Goal: Task Accomplishment & Management: Use online tool/utility

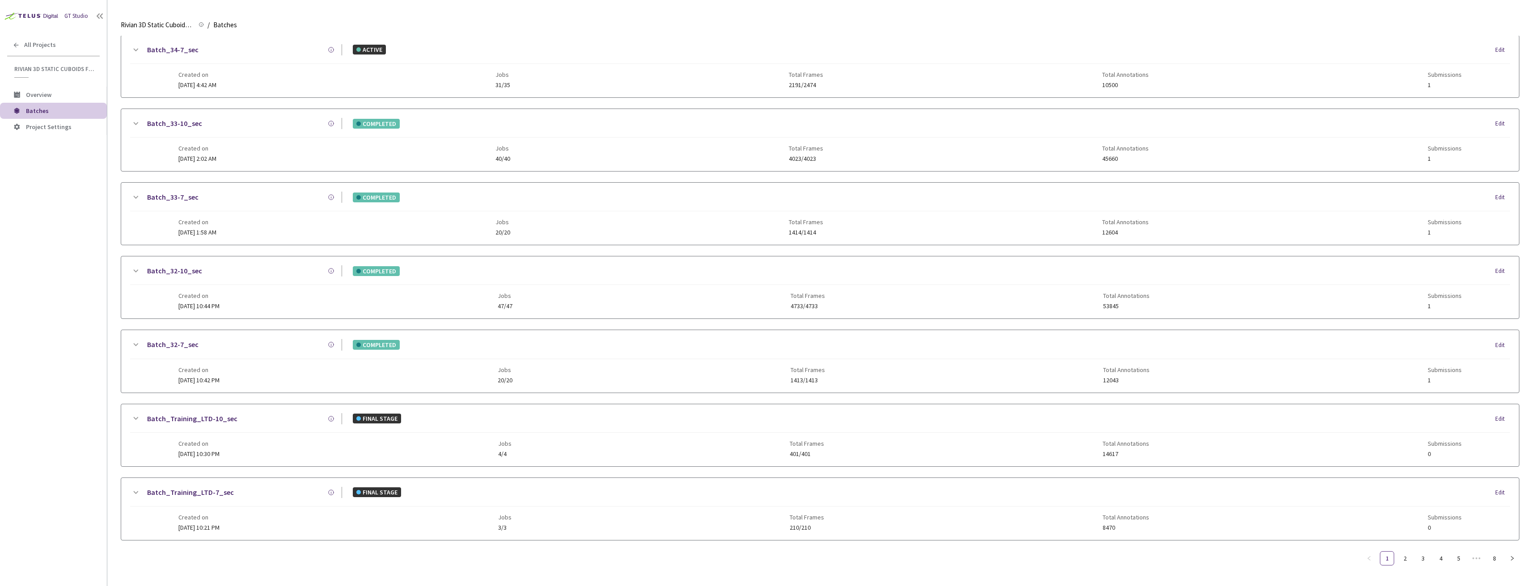
scroll to position [694, 0]
click at [1493, 562] on link "8" at bounding box center [1493, 558] width 13 height 13
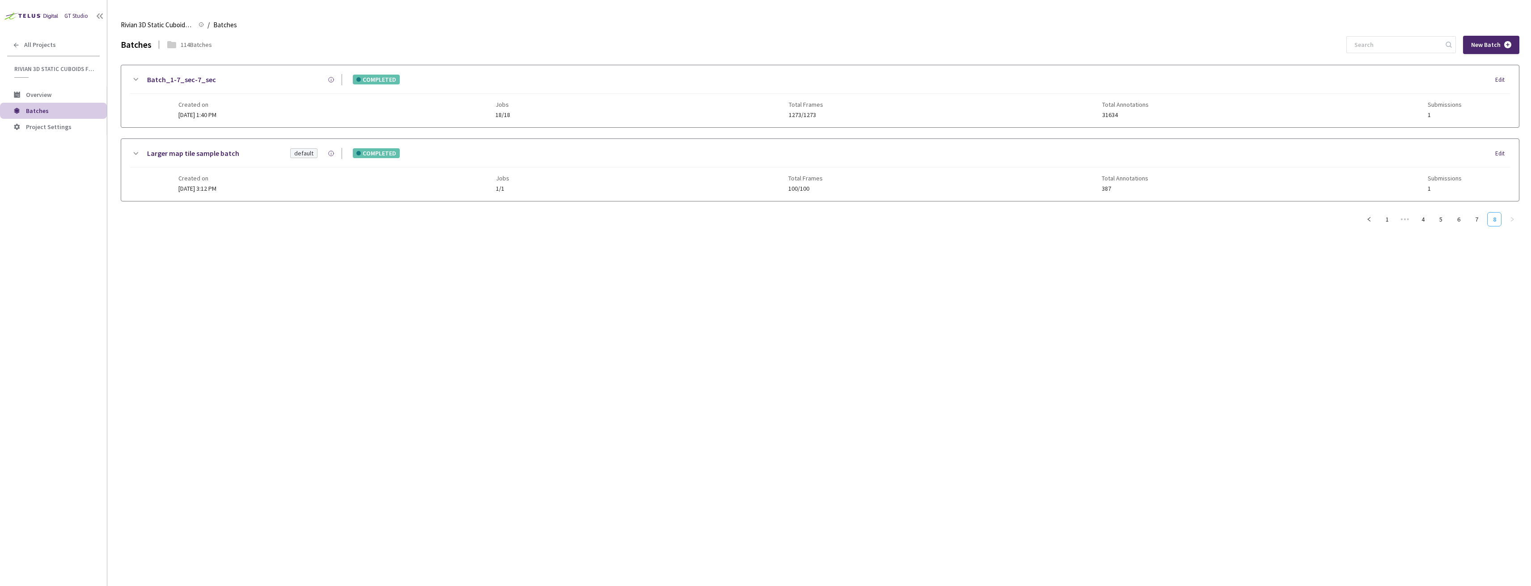
scroll to position [0, 0]
click at [1460, 220] on link "6" at bounding box center [1457, 219] width 13 height 13
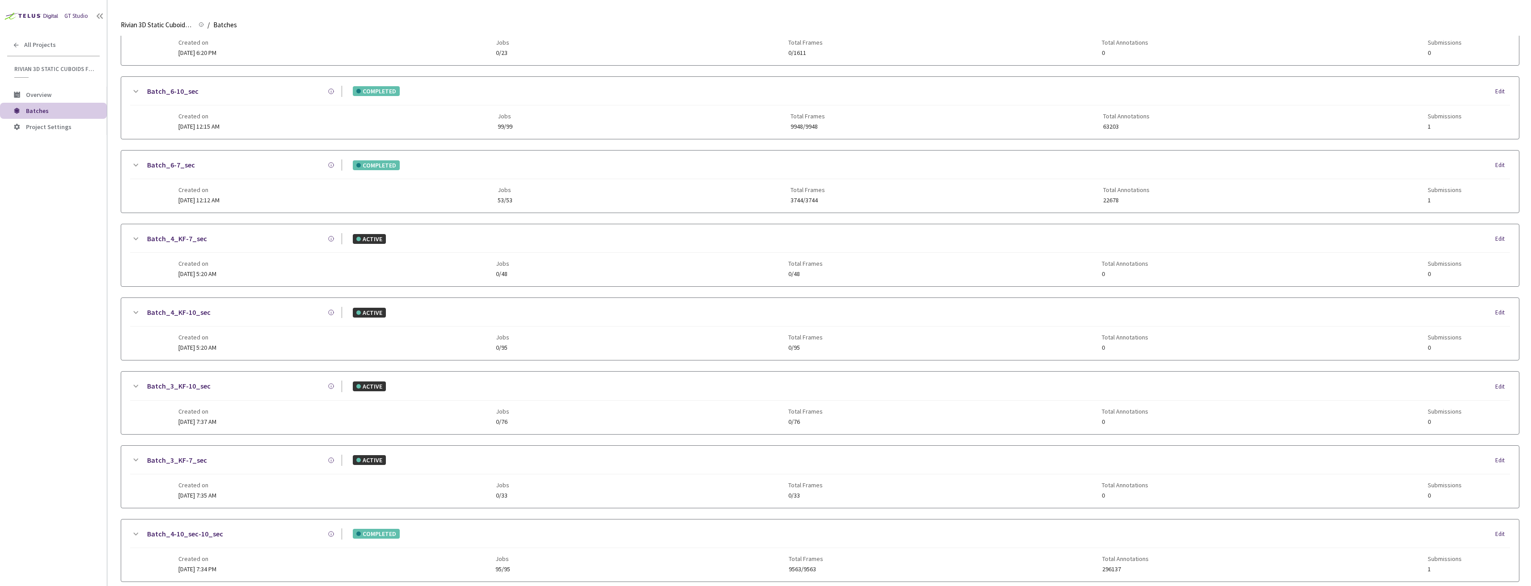
scroll to position [694, 0]
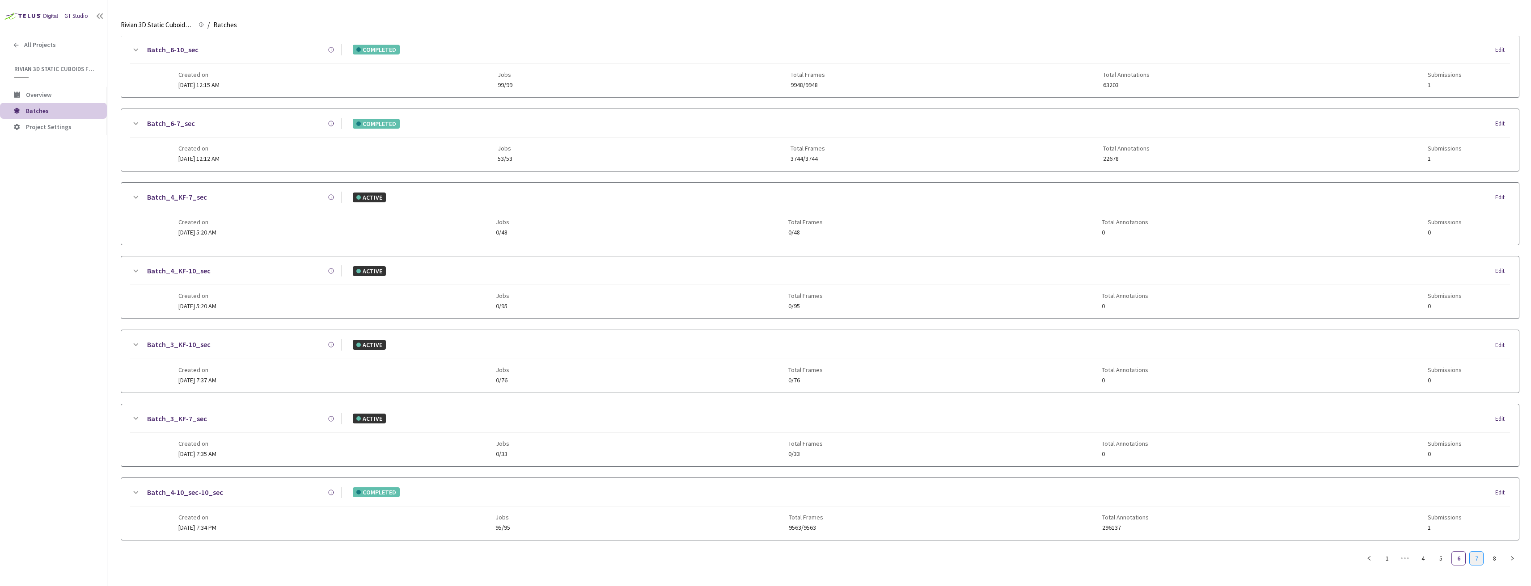
click at [1475, 559] on link "7" at bounding box center [1475, 558] width 13 height 13
click at [1416, 559] on link "4" at bounding box center [1422, 558] width 13 height 13
click at [1443, 556] on link "5" at bounding box center [1440, 558] width 13 height 13
click at [159, 420] on link "Batch_9-10_sec" at bounding box center [172, 418] width 51 height 11
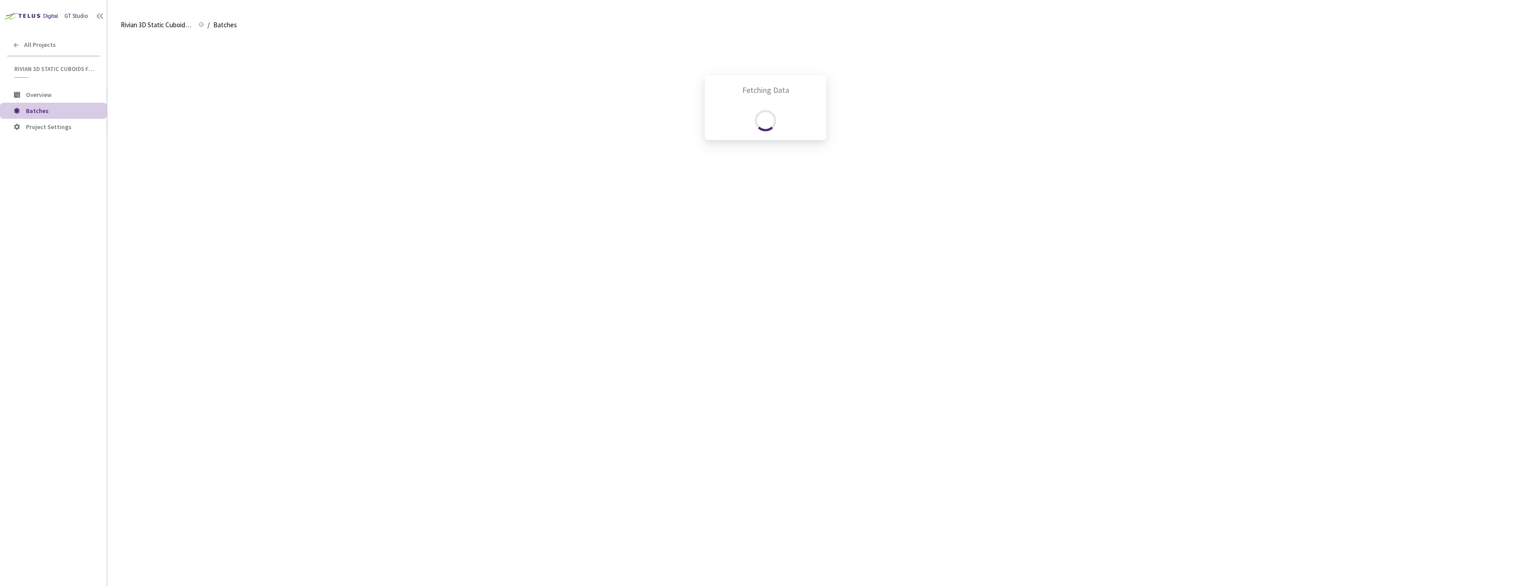
scroll to position [701, 0]
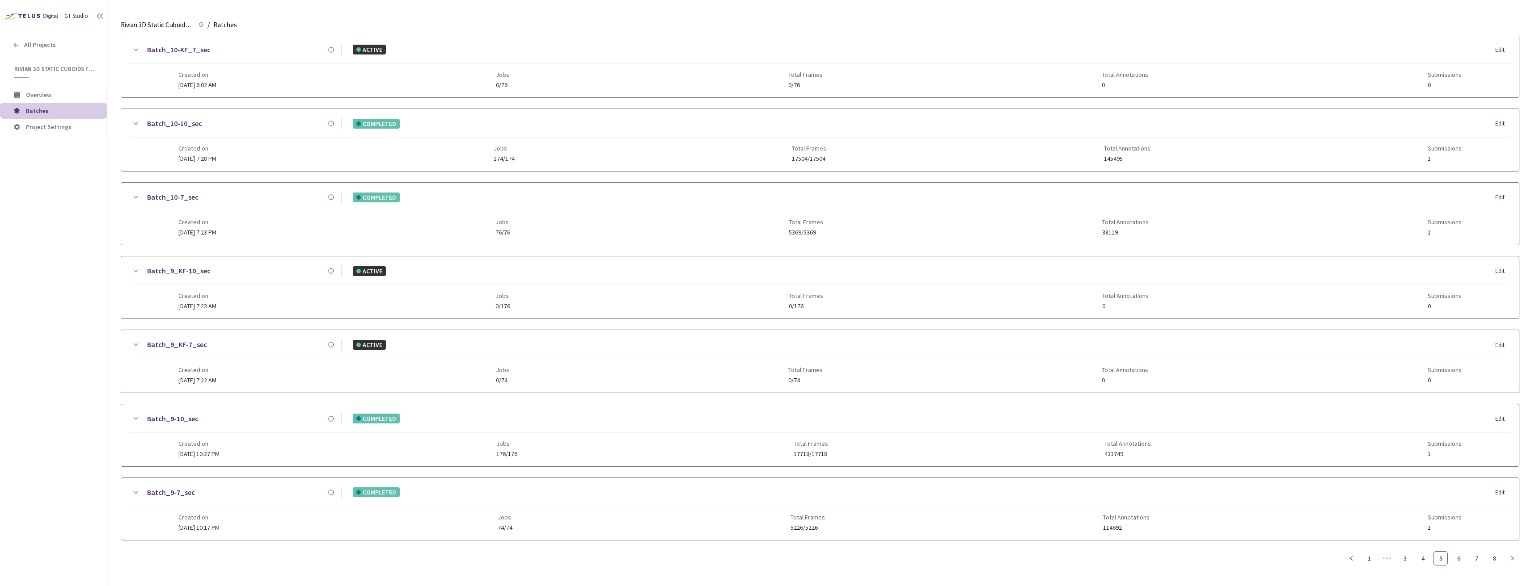
click at [132, 414] on icon at bounding box center [135, 418] width 11 height 11
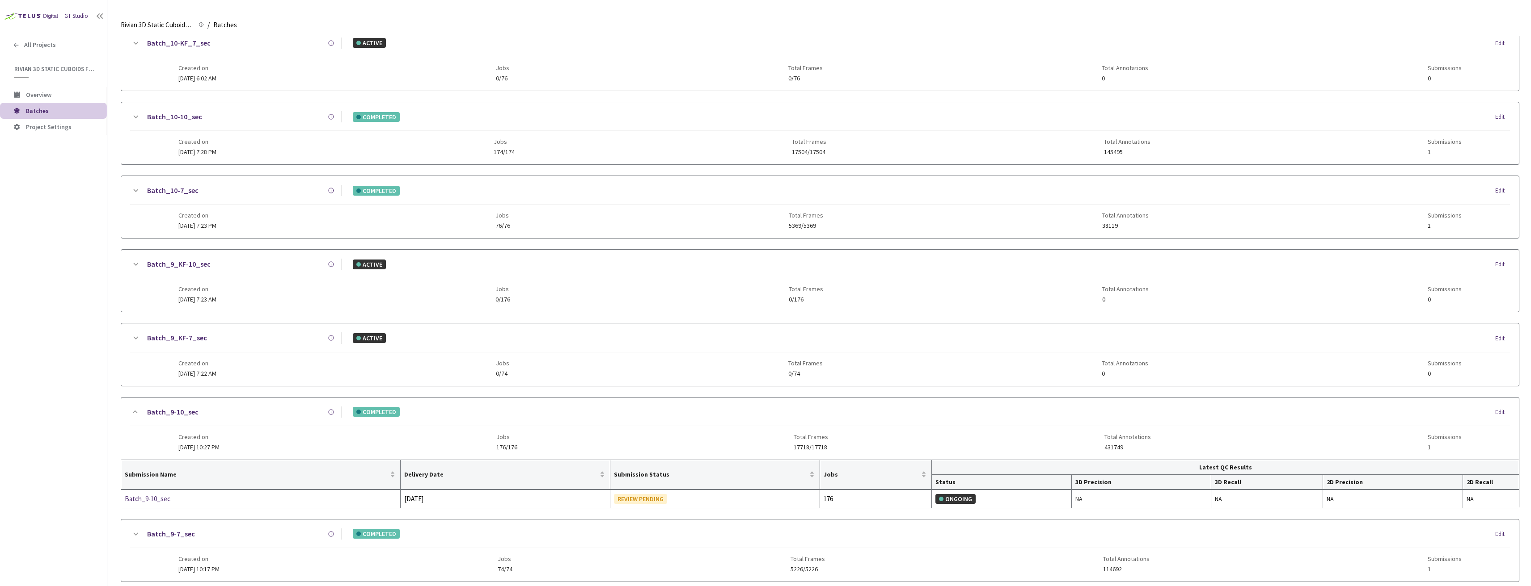
click at [127, 415] on div "Batch_9-10_sec COMPLETED Edit Created on [DATE] 10:27 PM Jobs 176/176 Total Fra…" at bounding box center [819, 429] width 1397 height 62
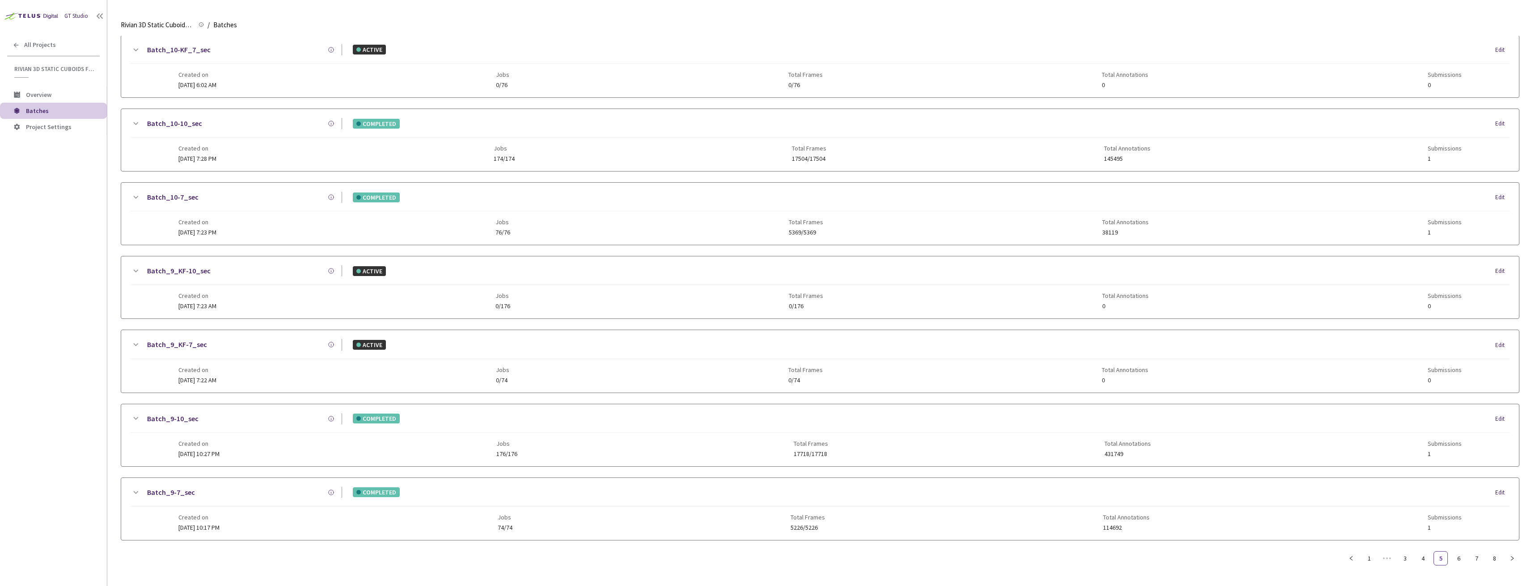
scroll to position [694, 0]
click at [134, 497] on icon at bounding box center [135, 493] width 11 height 11
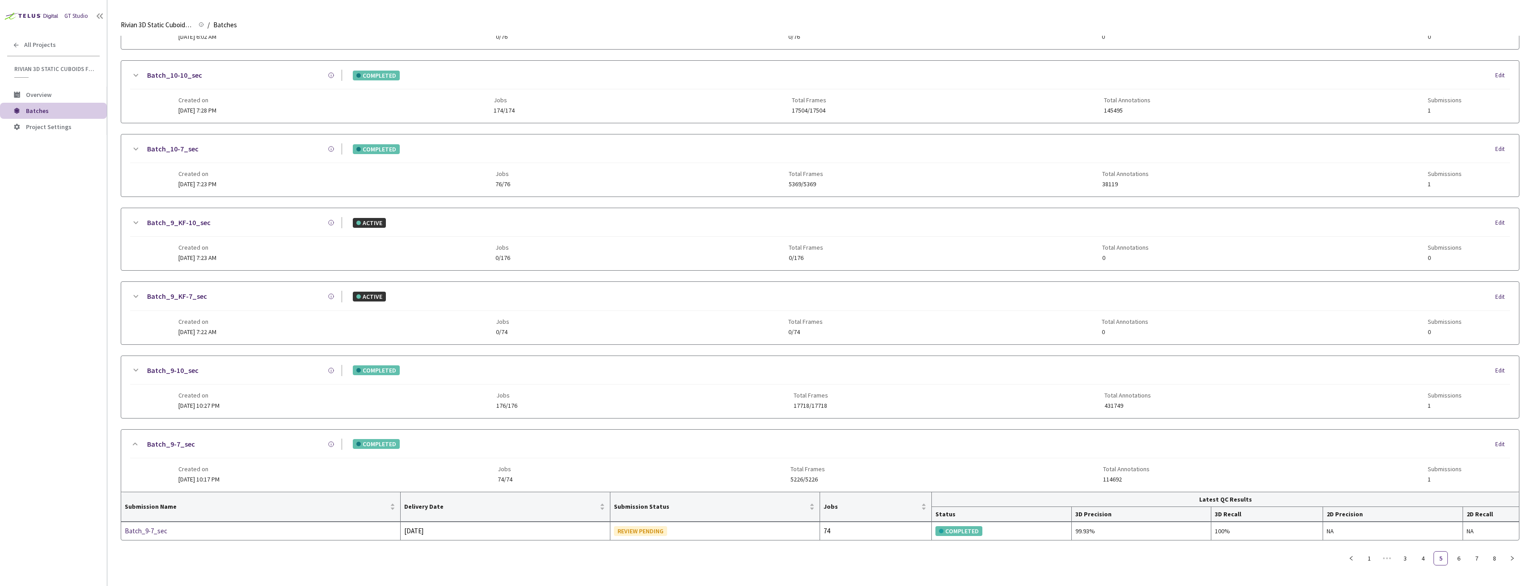
click at [128, 447] on div "Batch_9-7_sec COMPLETED Edit Created on [DATE] 10:17 PM Jobs 74/74 Total Frames…" at bounding box center [819, 461] width 1397 height 62
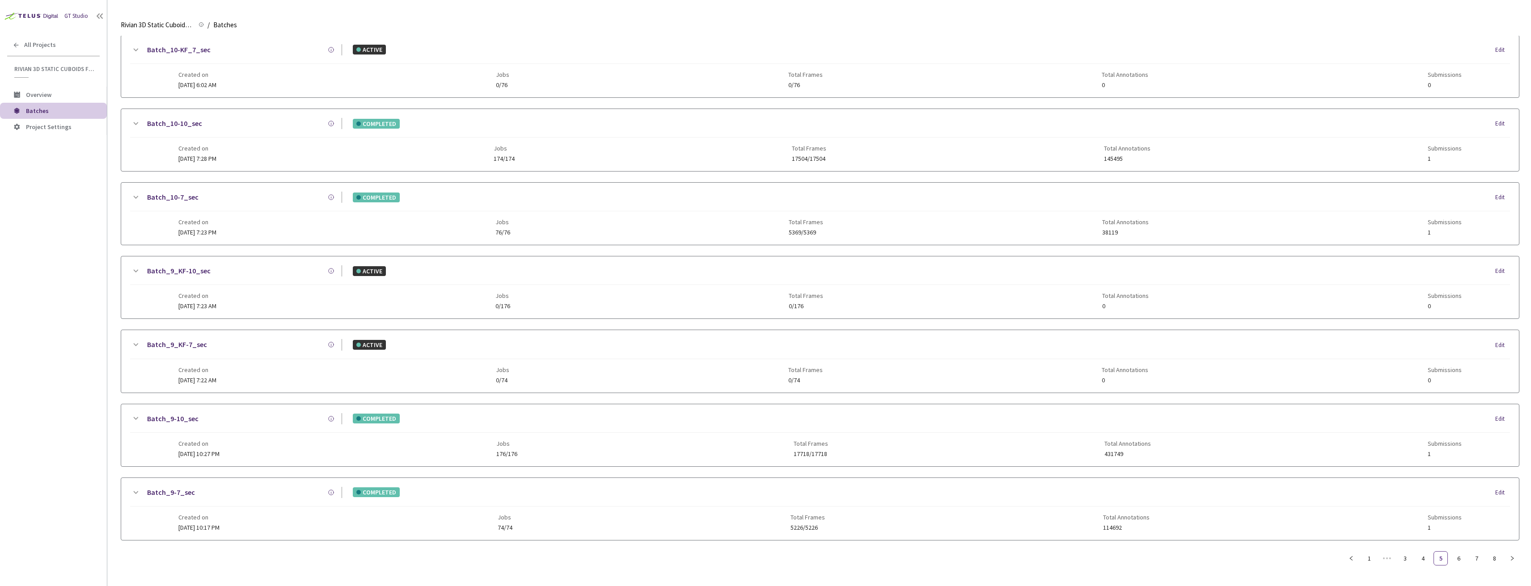
click at [134, 195] on icon at bounding box center [135, 197] width 11 height 11
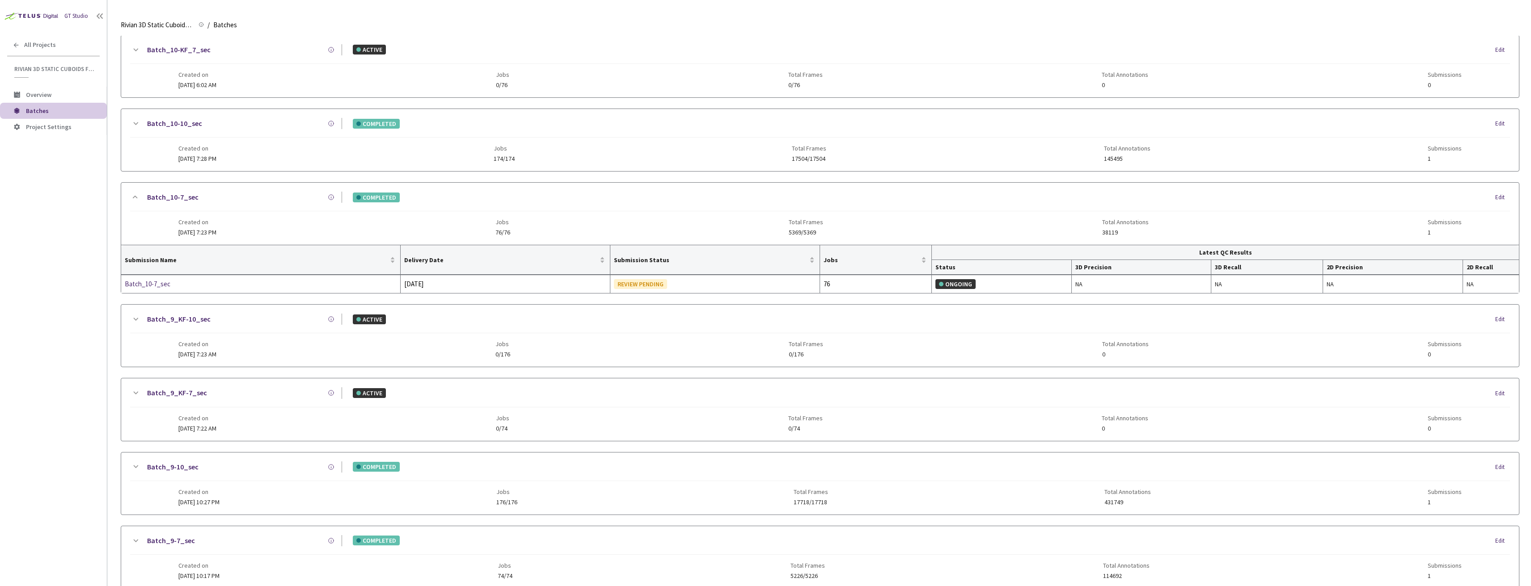
click at [136, 198] on icon at bounding box center [135, 197] width 11 height 11
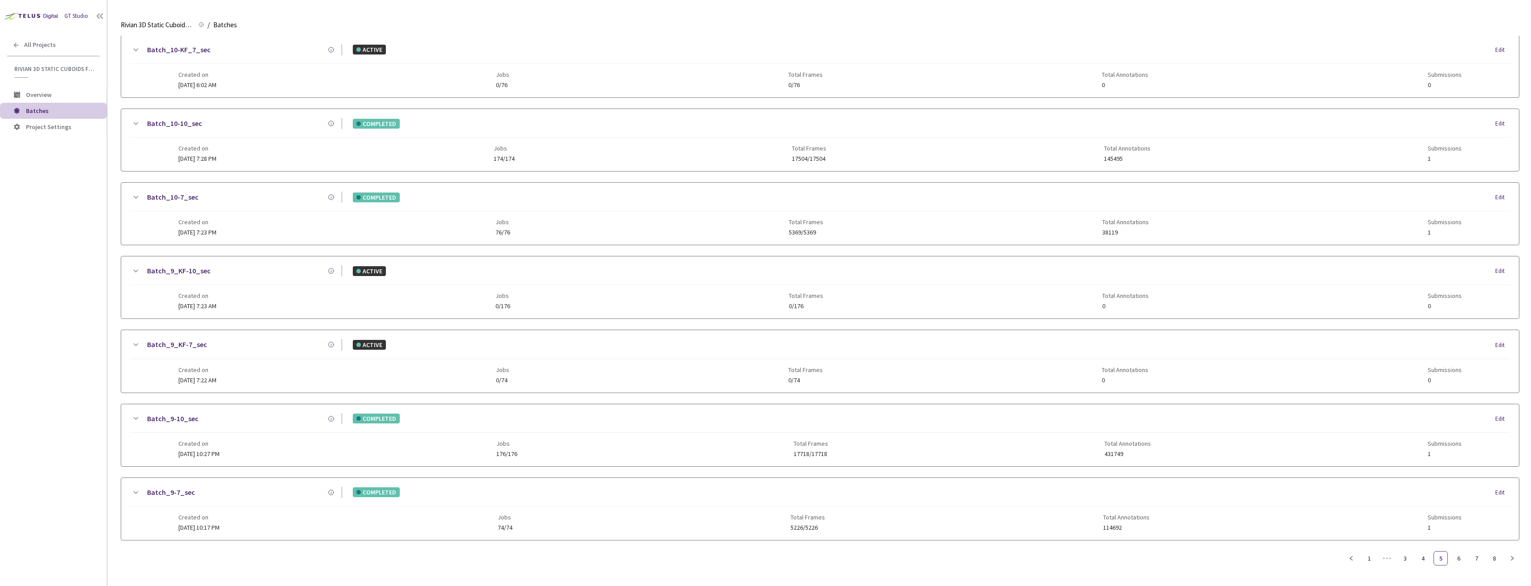
click at [137, 135] on div "Batch_10-10_sec COMPLETED Edit" at bounding box center [819, 128] width 1379 height 20
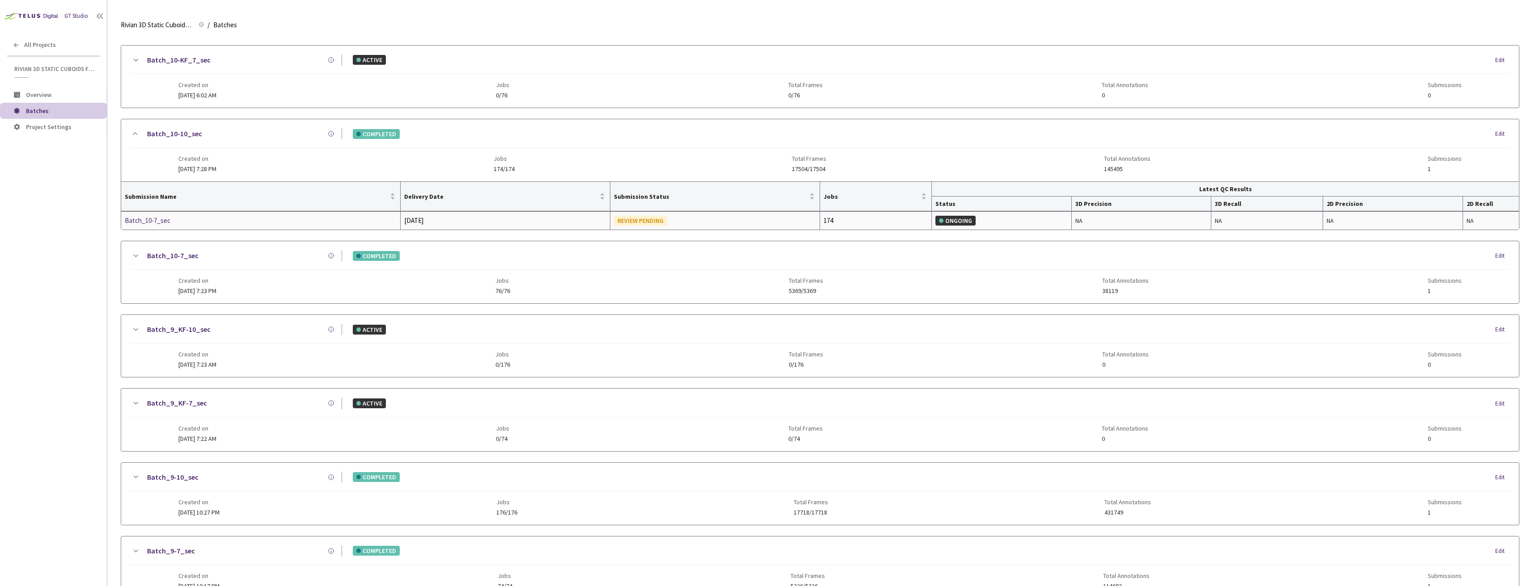
scroll to position [513, 0]
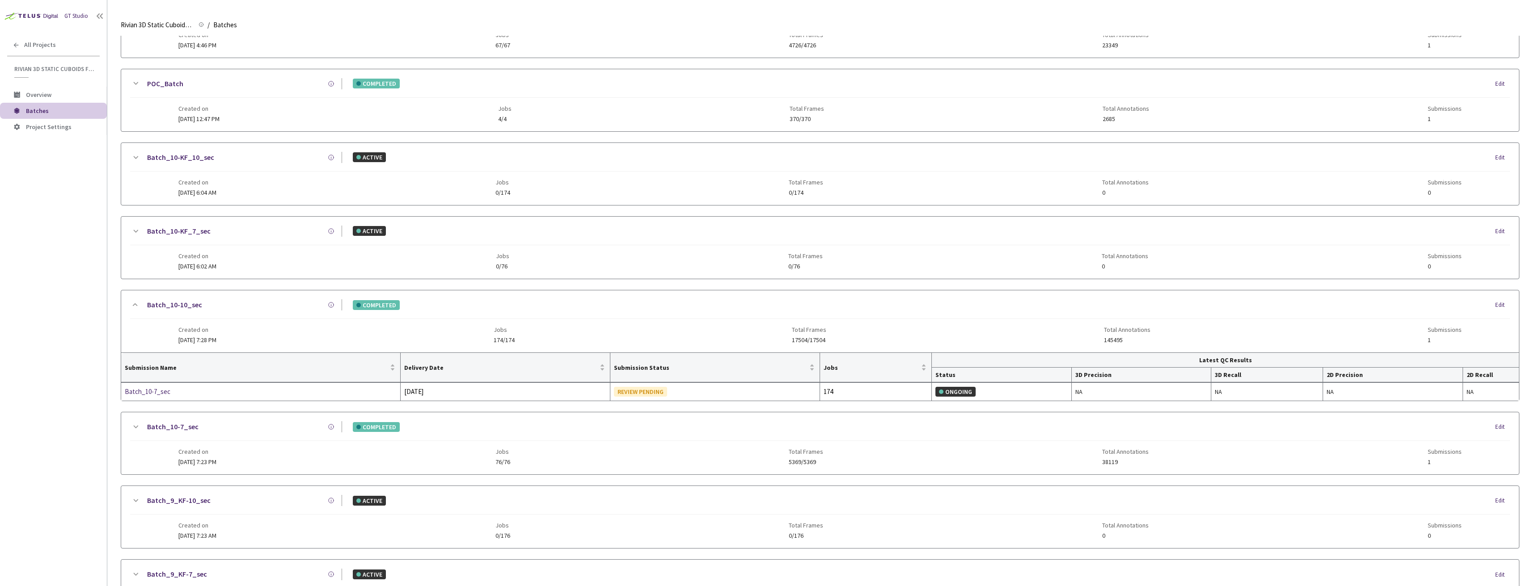
click at [125, 305] on div "Batch_10-10_sec COMPLETED Edit Created on [DATE] 7:28 PM Jobs 174/174 Total Fra…" at bounding box center [819, 322] width 1397 height 62
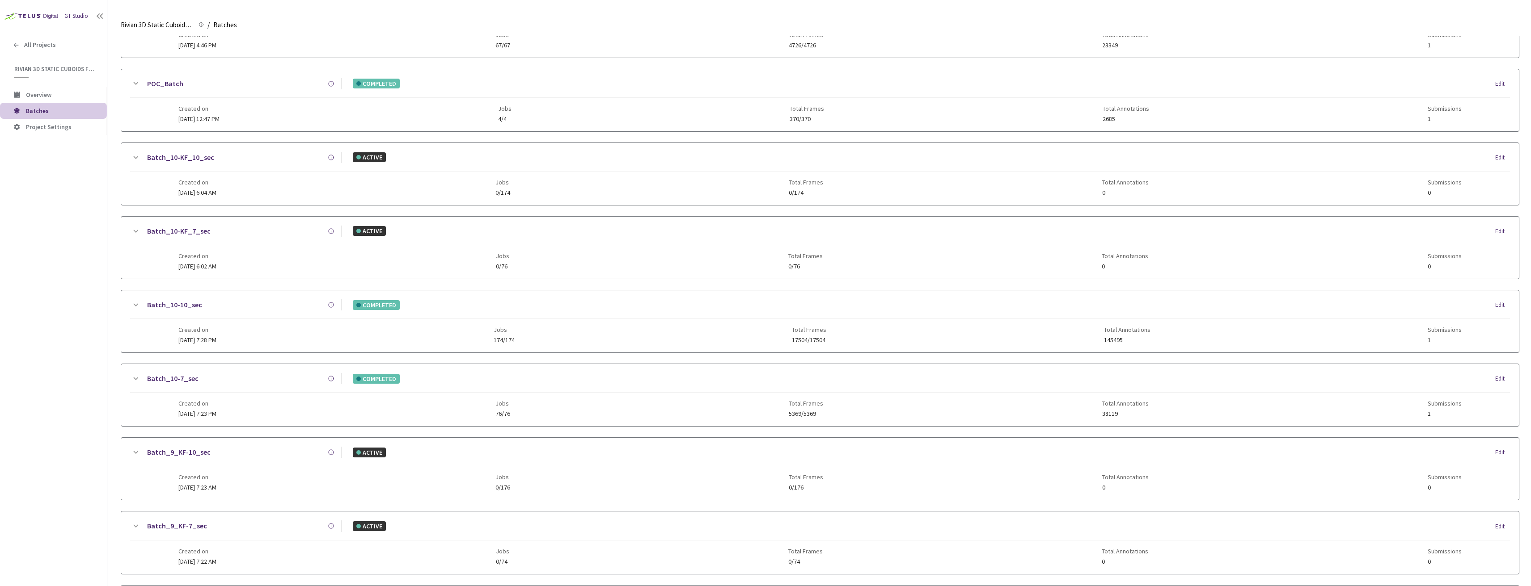
click at [131, 236] on icon at bounding box center [135, 231] width 11 height 11
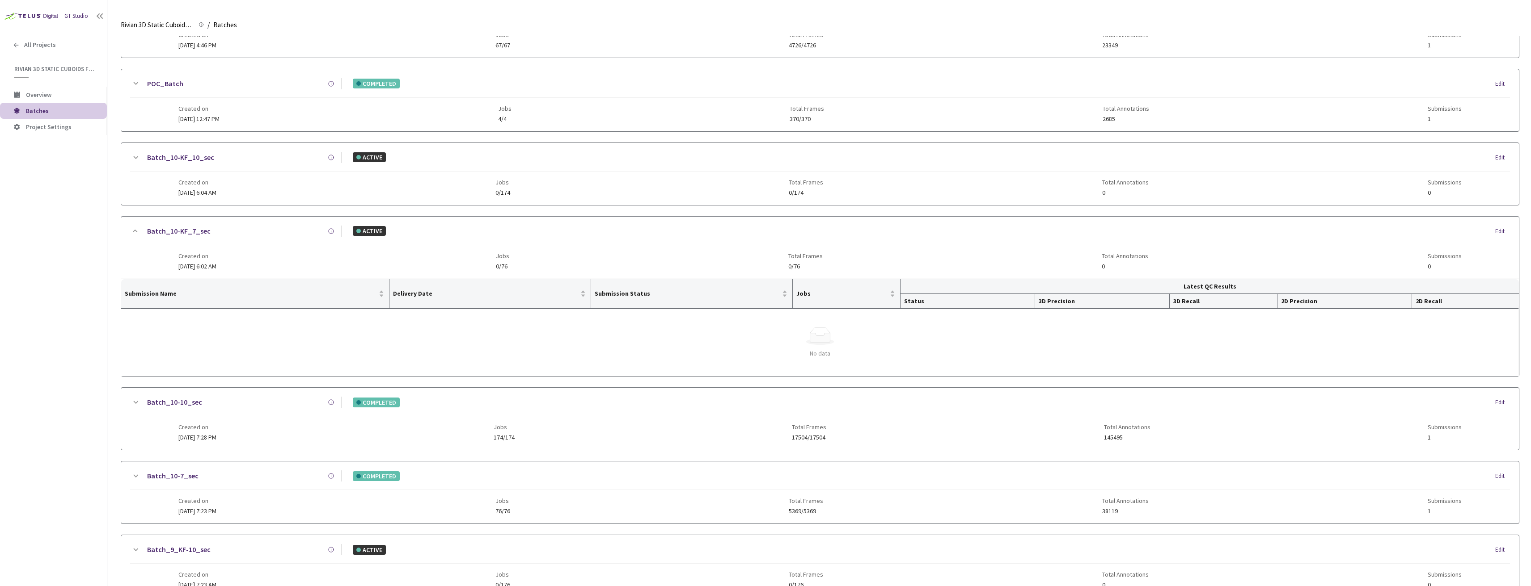
click at [135, 161] on icon at bounding box center [135, 157] width 11 height 11
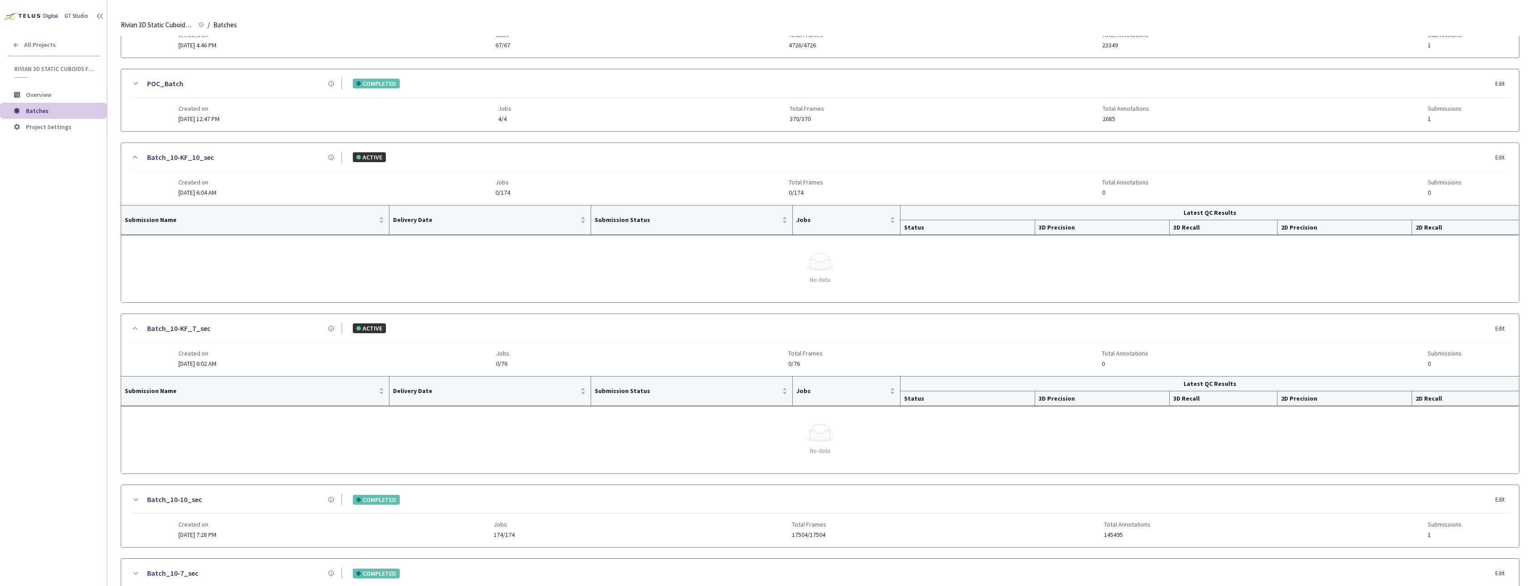
click at [136, 161] on icon at bounding box center [135, 157] width 11 height 11
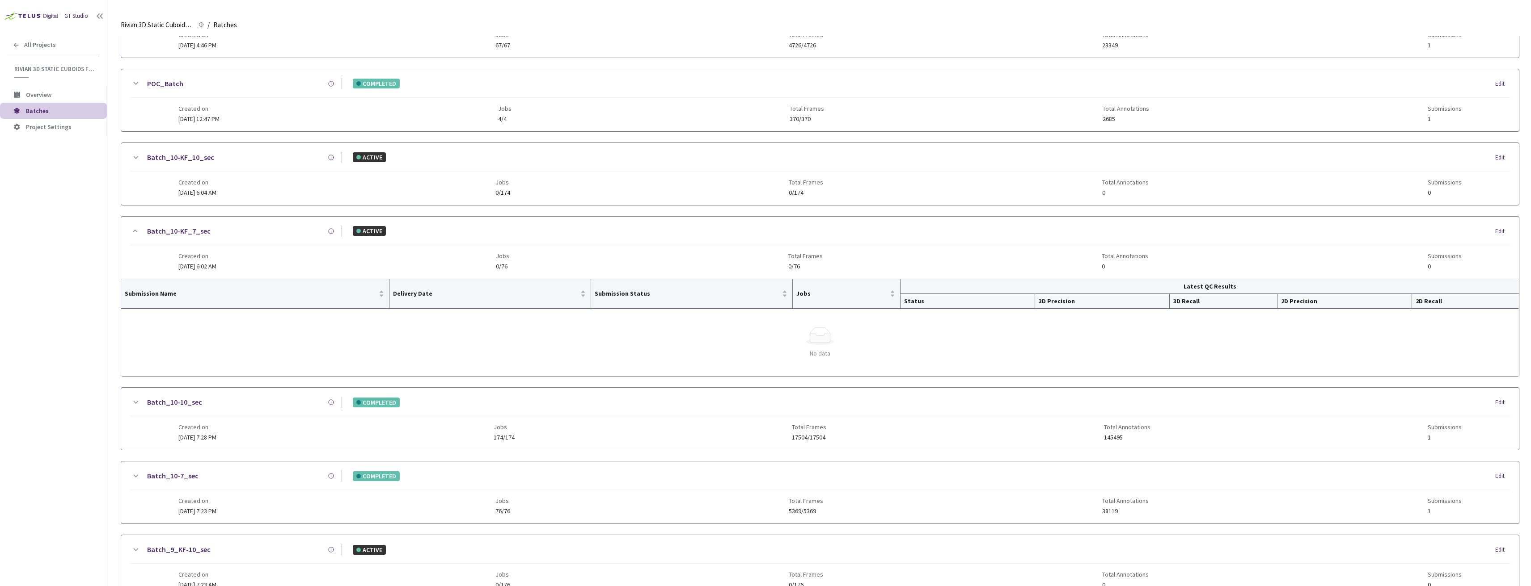
click at [135, 235] on icon at bounding box center [135, 231] width 11 height 11
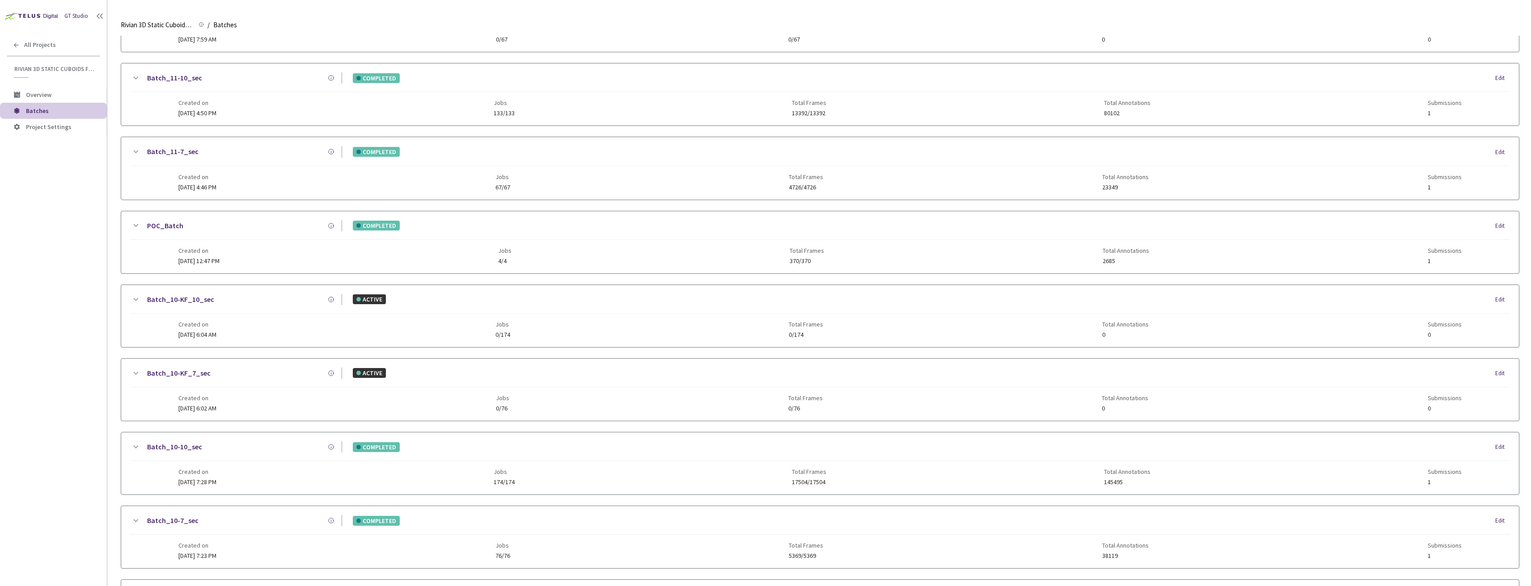
scroll to position [364, 0]
click at [134, 161] on icon at bounding box center [135, 158] width 11 height 11
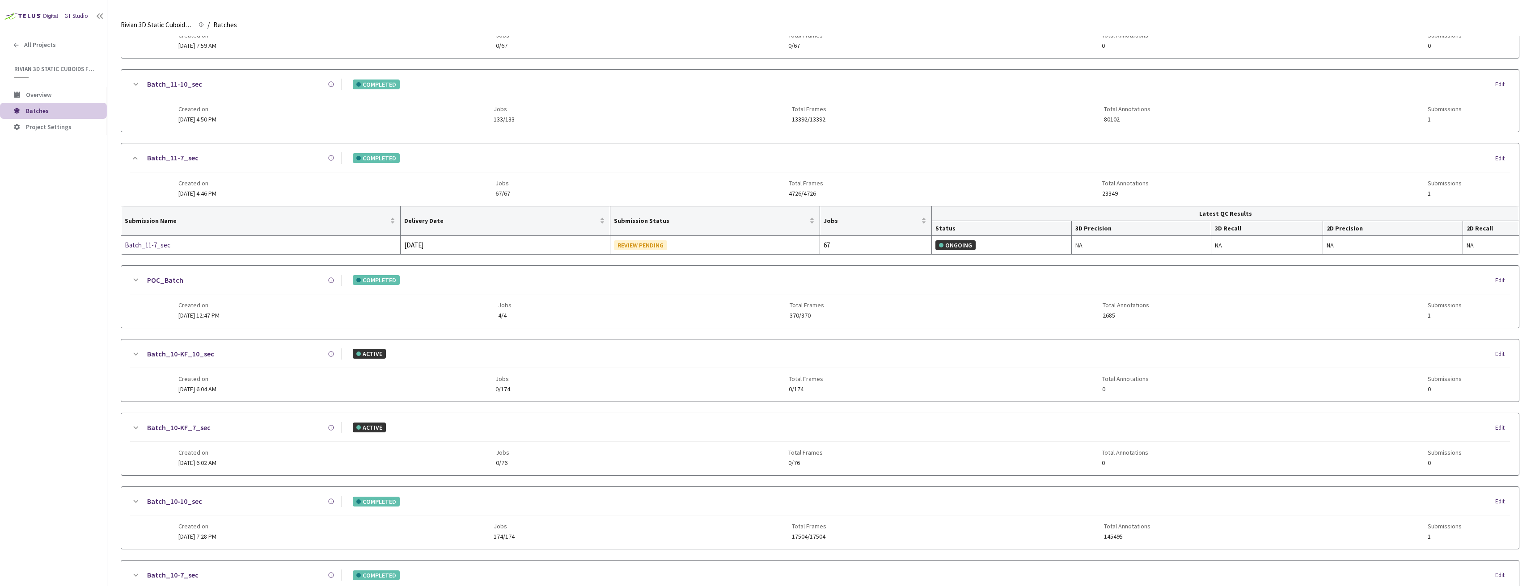
click at [133, 163] on icon at bounding box center [135, 158] width 11 height 11
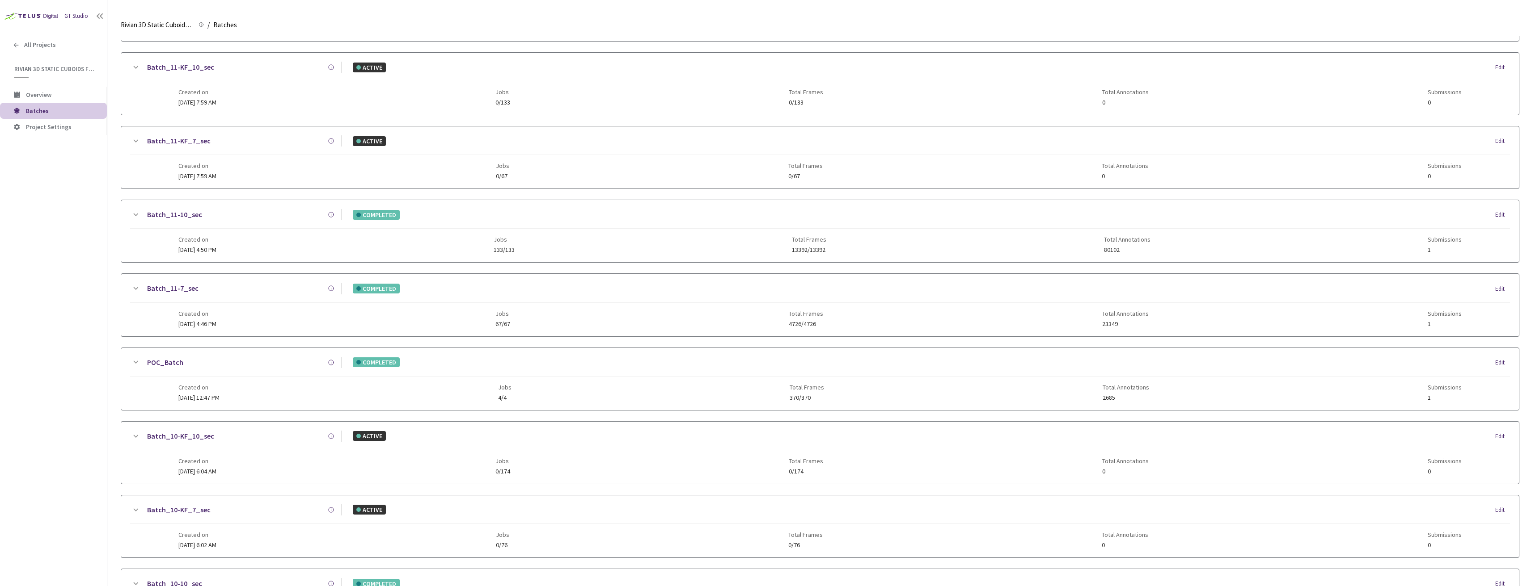
scroll to position [229, 0]
click at [141, 220] on div "Batch_11-10_sec" at bounding box center [241, 219] width 201 height 11
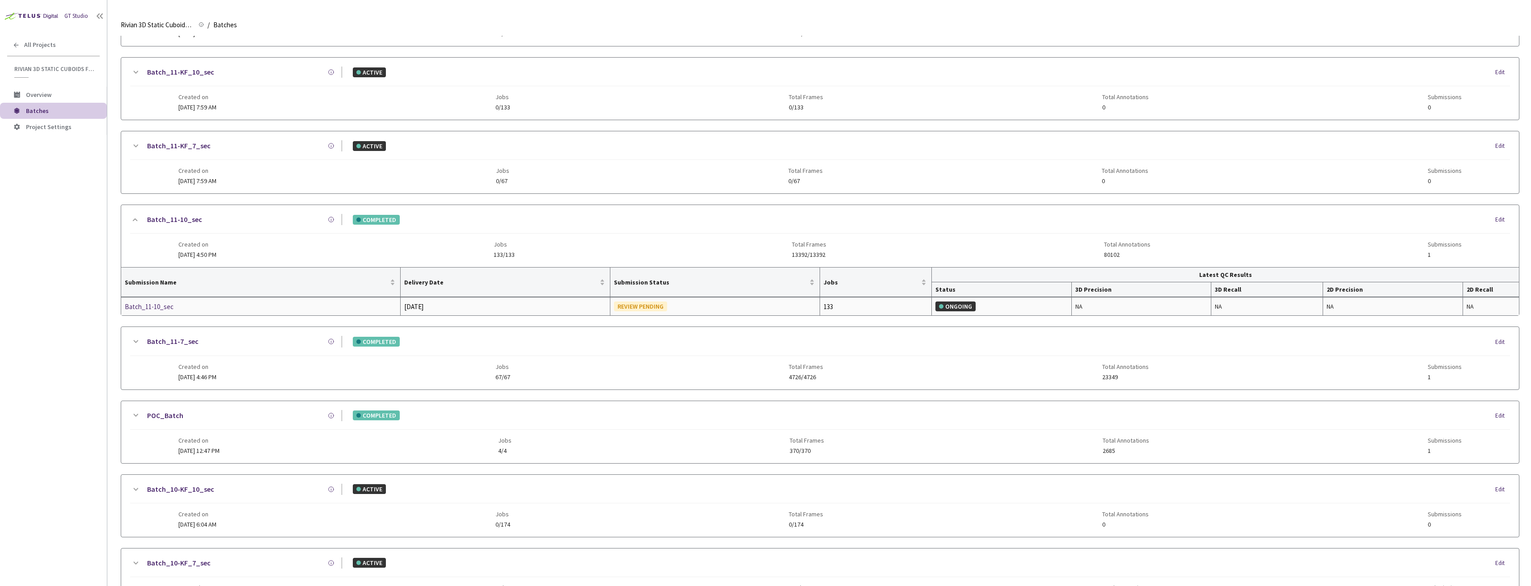
click at [160, 304] on div "Batch_11-10_sec" at bounding box center [172, 307] width 95 height 11
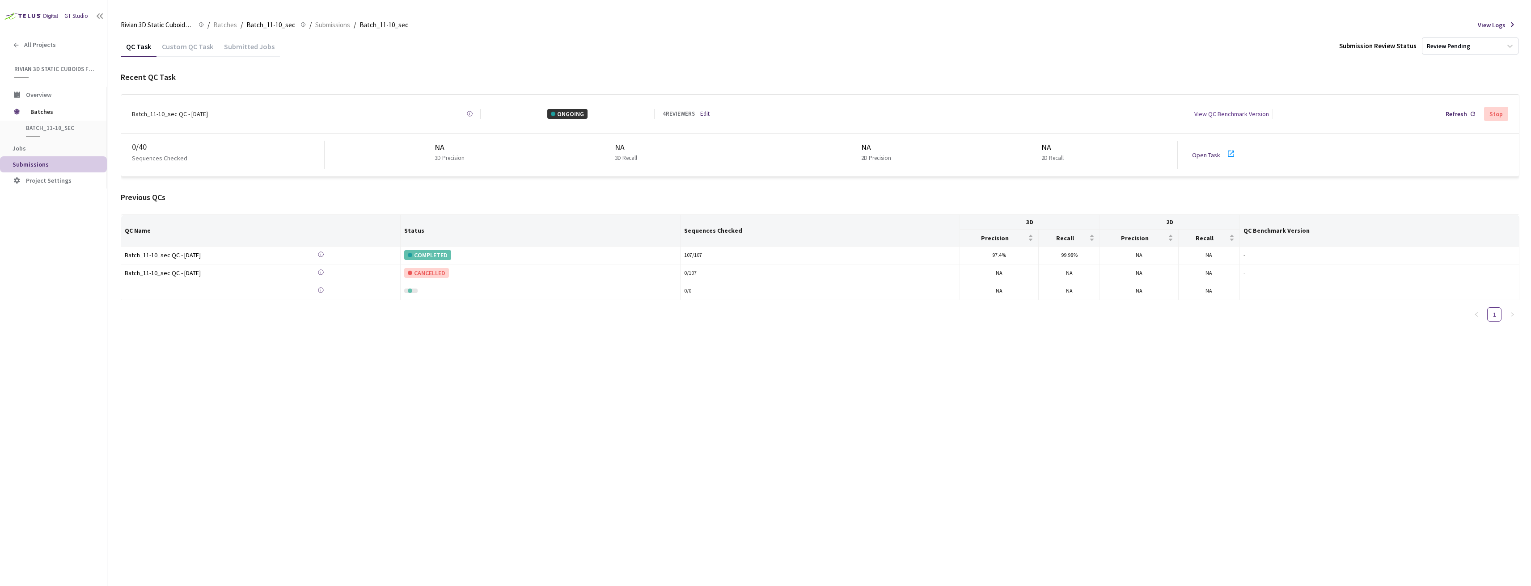
click at [1206, 152] on link "Open Task" at bounding box center [1206, 155] width 28 height 8
click at [45, 114] on span "Batches" at bounding box center [60, 112] width 61 height 18
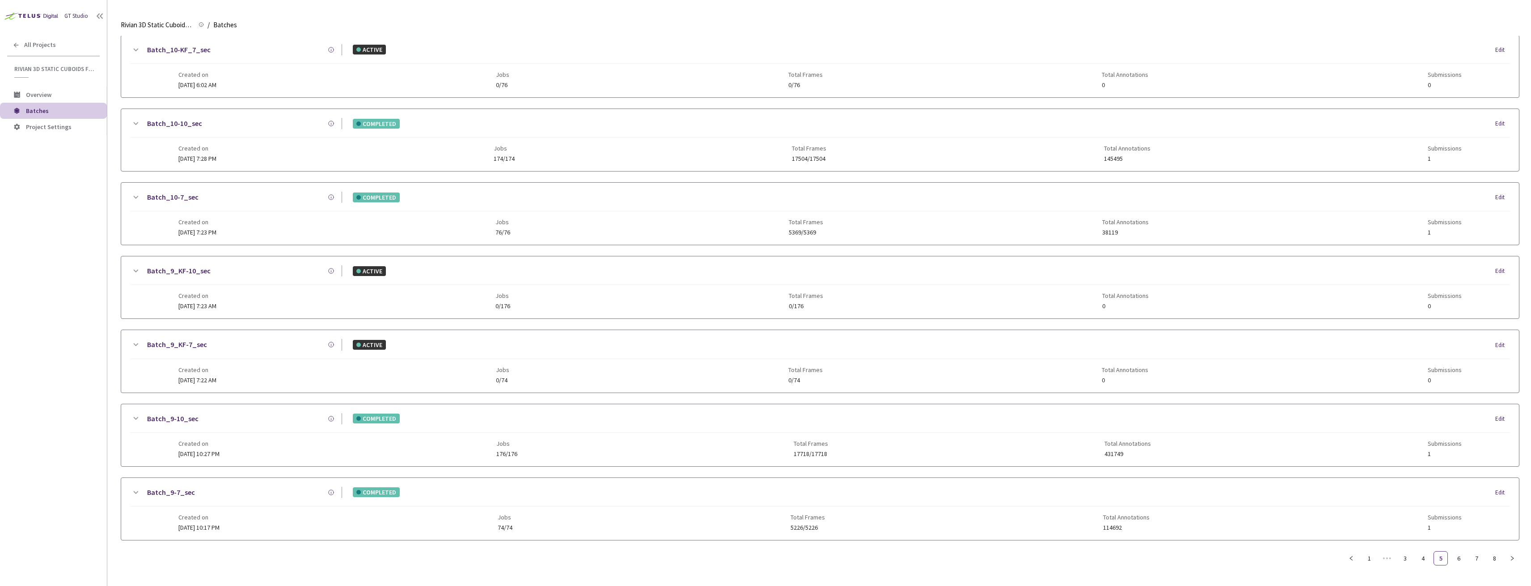
scroll to position [701, 0]
click at [249, 420] on div "Batch_9-10_sec COMPLETED Edit" at bounding box center [819, 423] width 1379 height 20
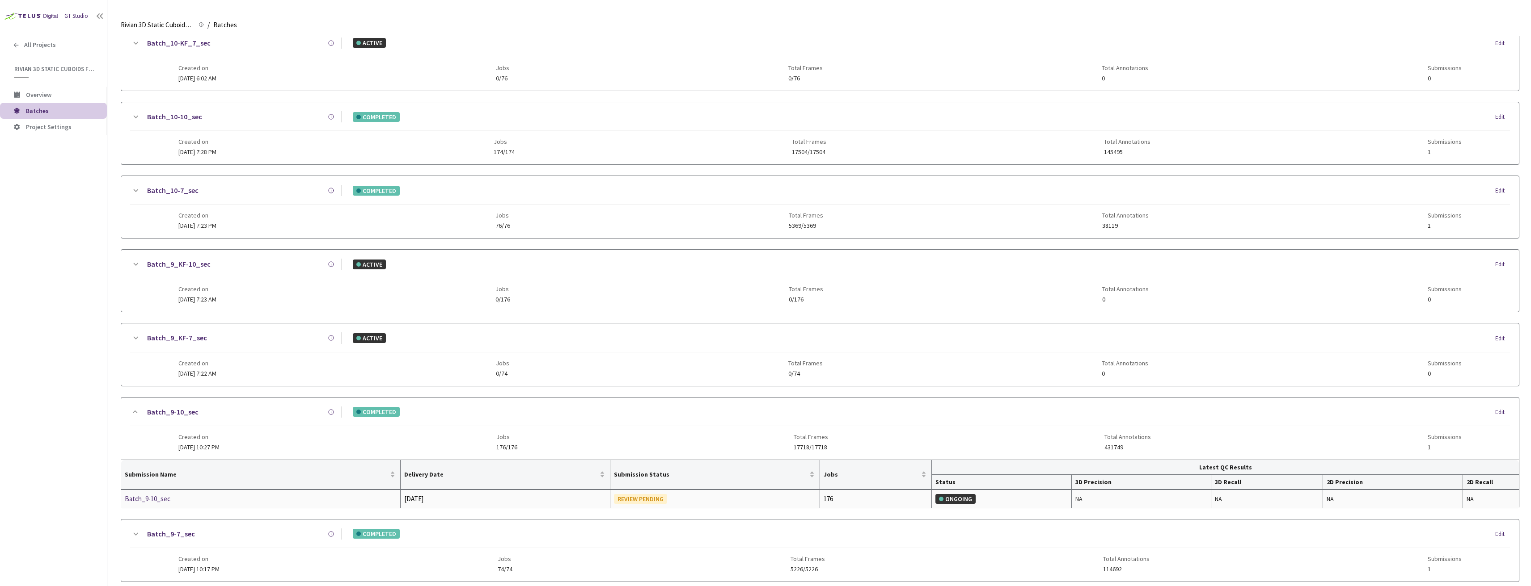
click at [162, 498] on div "Batch_9-10_sec" at bounding box center [172, 499] width 95 height 11
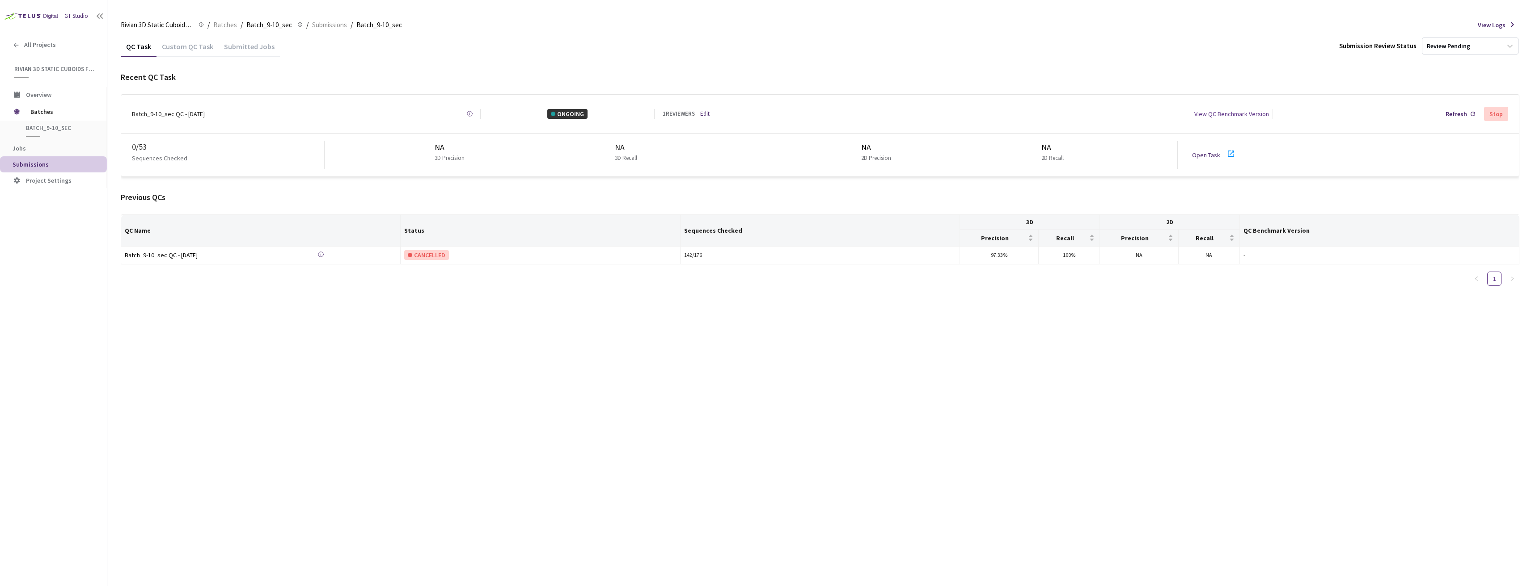
click at [958, 409] on div "QC Task Custom QC Task Submitted Jobs Submission Review Status Review Pending R…" at bounding box center [820, 311] width 1398 height 551
click at [44, 117] on span "Batches" at bounding box center [60, 112] width 61 height 18
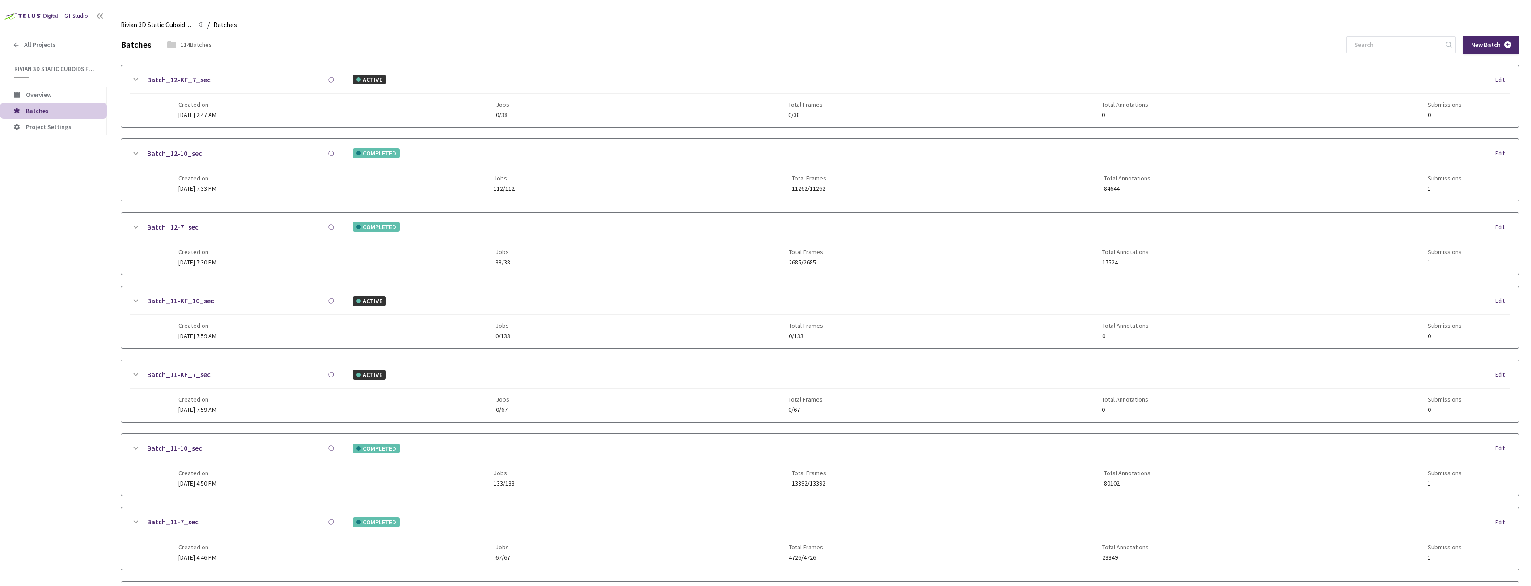
scroll to position [701, 0]
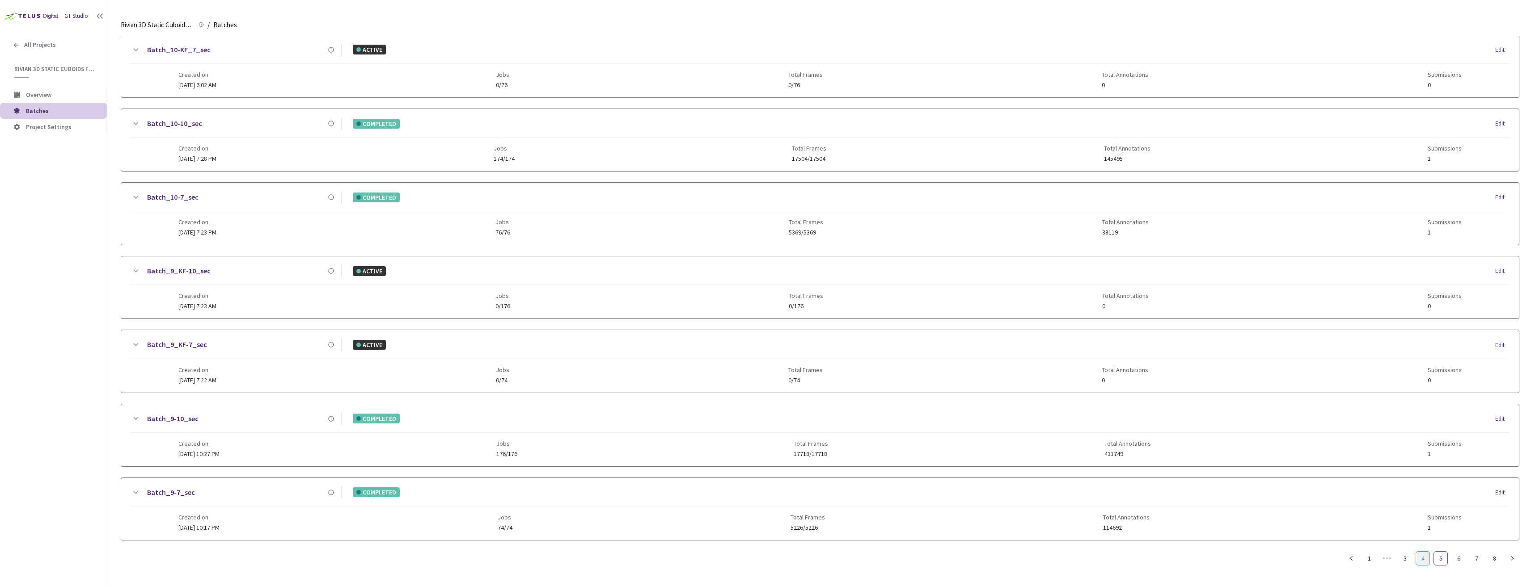
click at [1421, 554] on link "4" at bounding box center [1422, 558] width 13 height 13
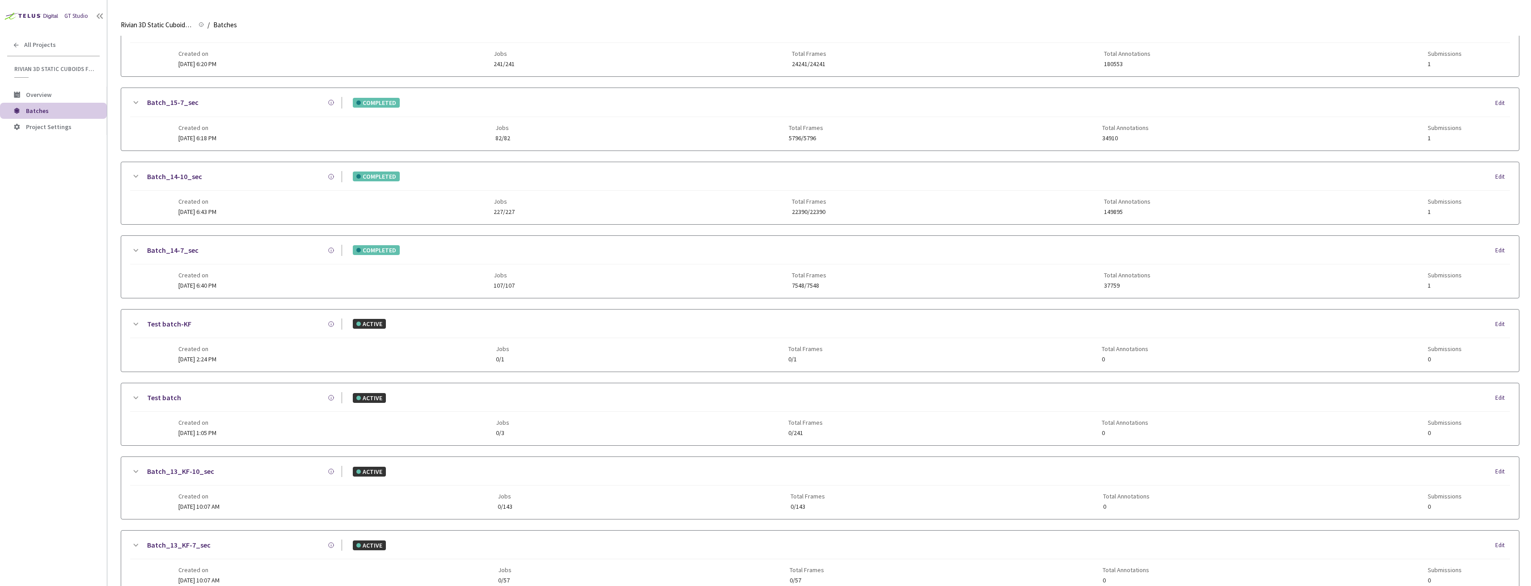
scroll to position [287, 0]
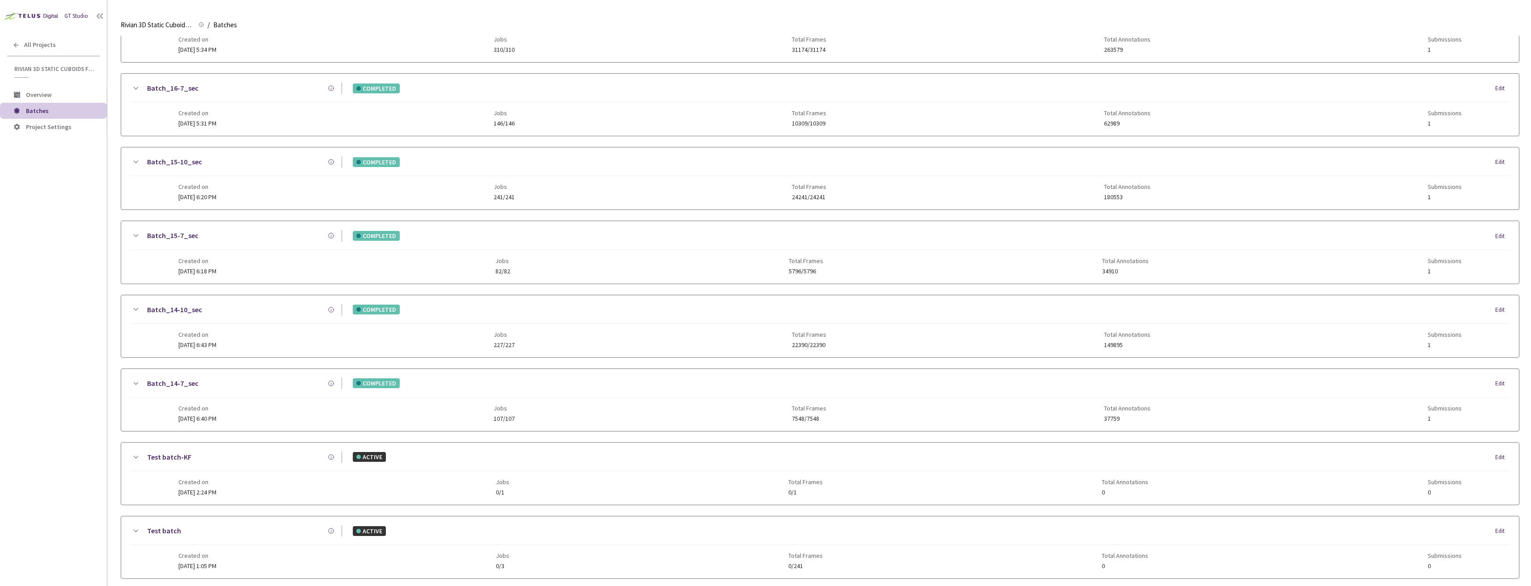
click at [177, 383] on link "Batch_14-7_sec" at bounding box center [172, 383] width 51 height 11
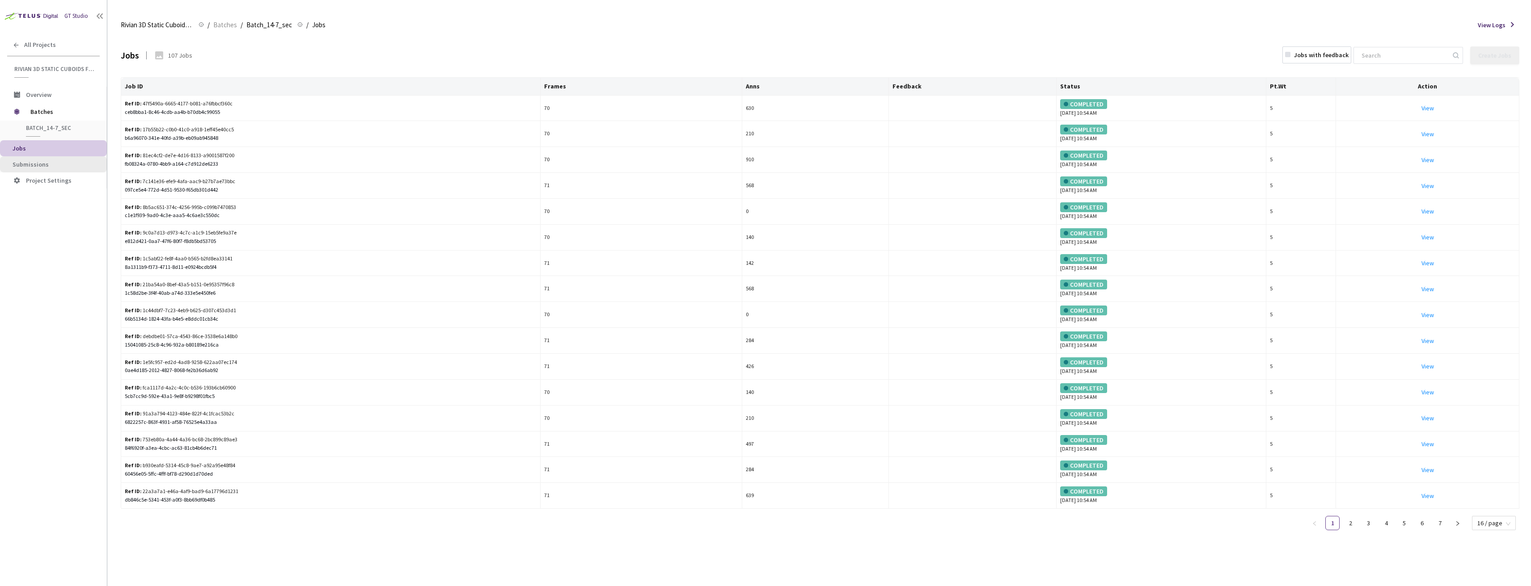
click at [30, 169] on li "Submissions" at bounding box center [53, 164] width 107 height 16
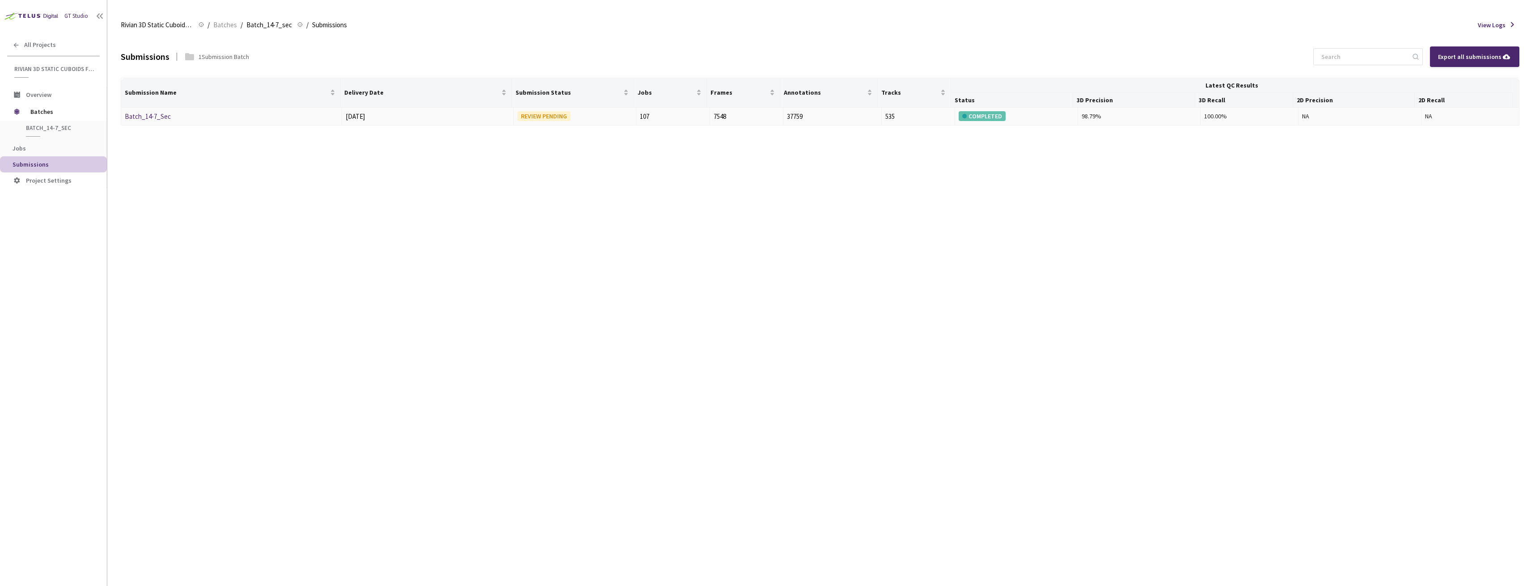
click at [148, 118] on link "Batch_14-7_Sec" at bounding box center [148, 116] width 46 height 8
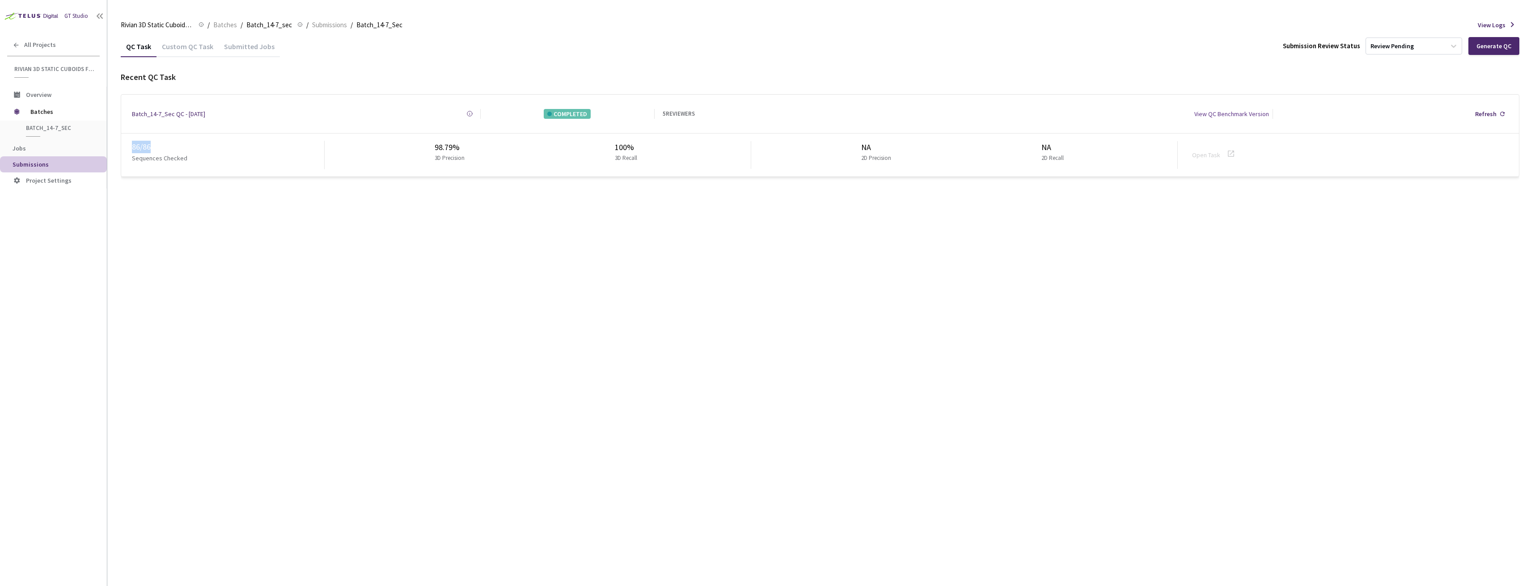
drag, startPoint x: 130, startPoint y: 145, endPoint x: 192, endPoint y: 138, distance: 62.6
click at [186, 136] on div "86 / 86 Sequences Checked 98.79% 3D Precision 100% 3D Recall NA 2D Precision NA…" at bounding box center [819, 155] width 1397 height 43
click at [204, 228] on div "QC Task Custom QC Task Submitted Jobs Submission Review Status Review Pending G…" at bounding box center [820, 311] width 1398 height 551
click at [198, 38] on div "Custom QC Task" at bounding box center [187, 45] width 62 height 19
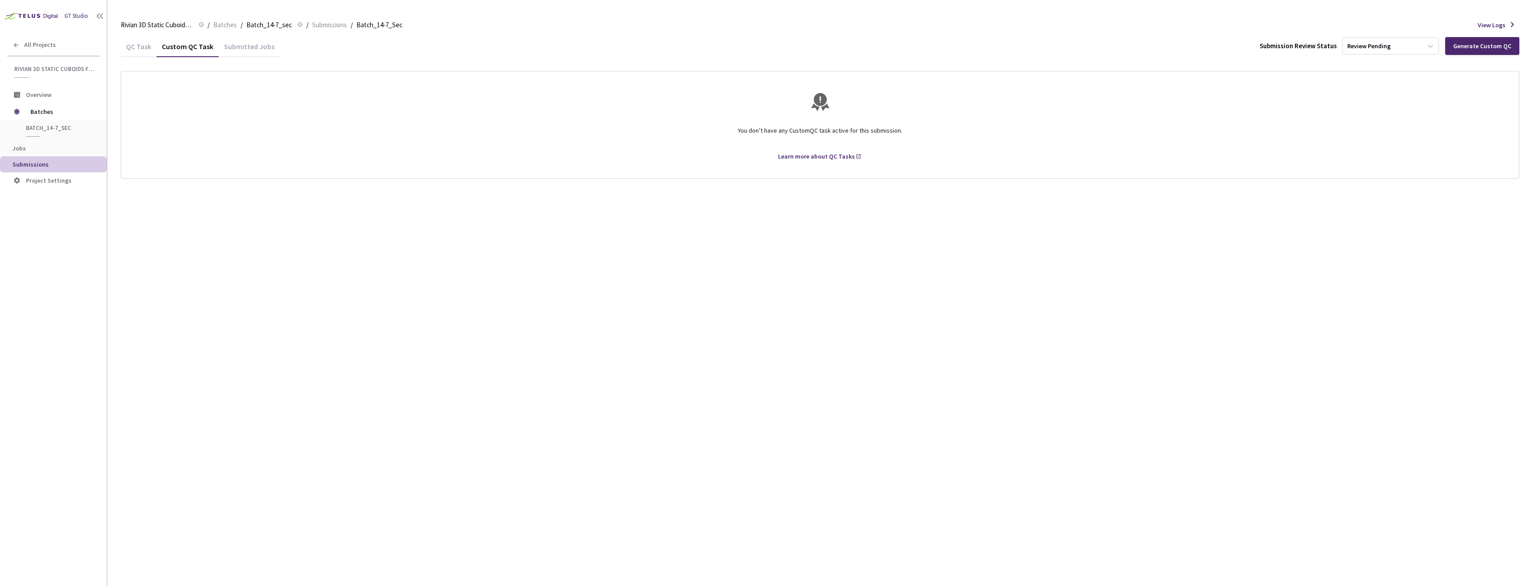
click at [125, 53] on div "QC Task" at bounding box center [139, 49] width 36 height 15
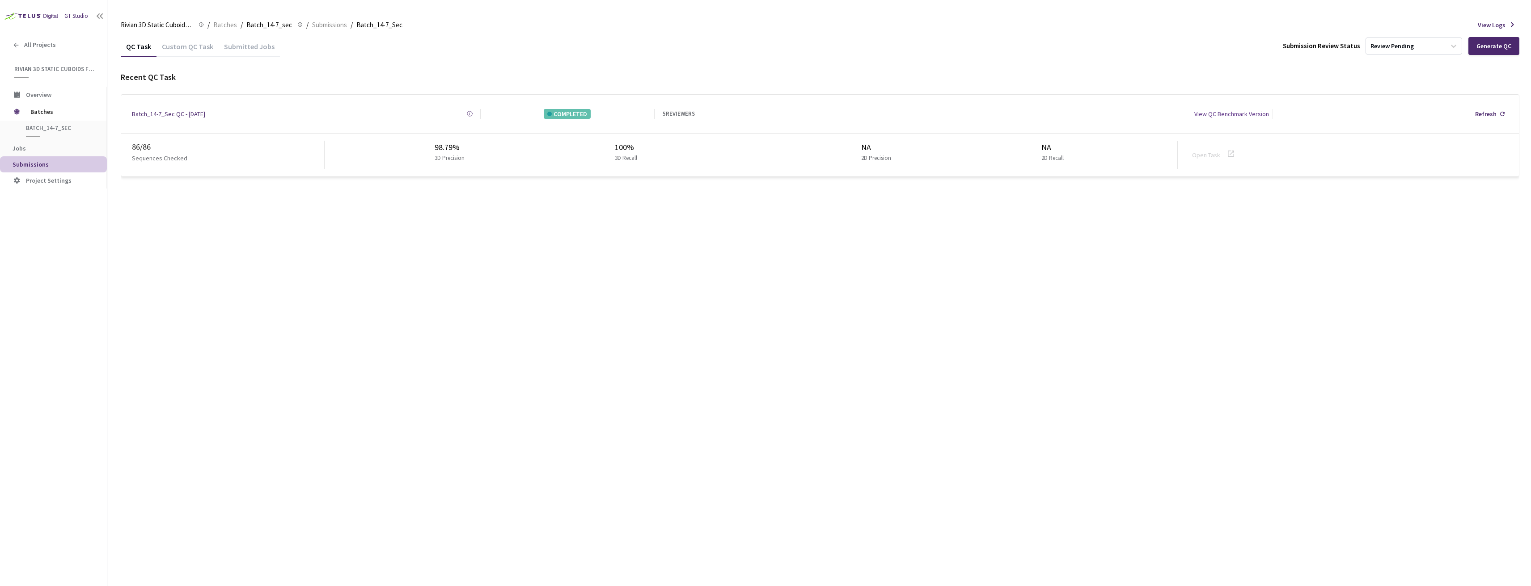
click at [455, 392] on div "QC Task Custom QC Task Submitted Jobs Submission Review Status Review Pending G…" at bounding box center [820, 311] width 1398 height 551
click at [134, 190] on div "QC Task Custom QC Task Submitted Jobs Submission Review Status Review Pending G…" at bounding box center [820, 311] width 1398 height 551
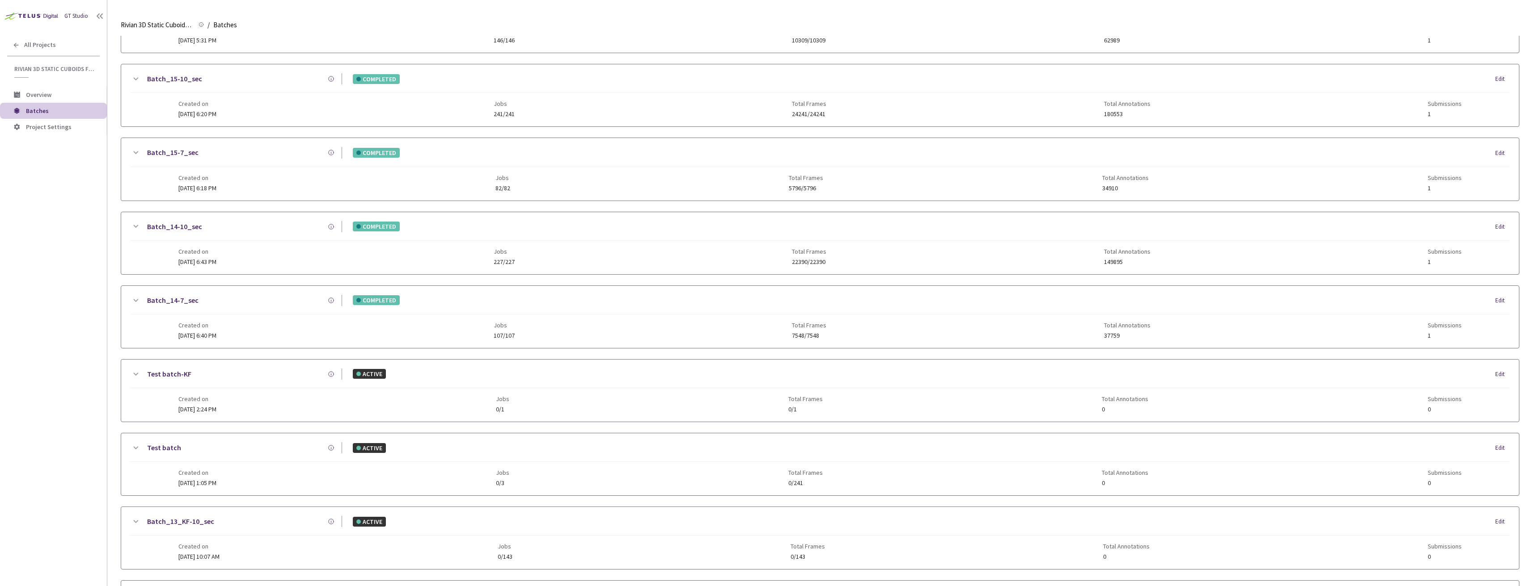
scroll to position [344, 0]
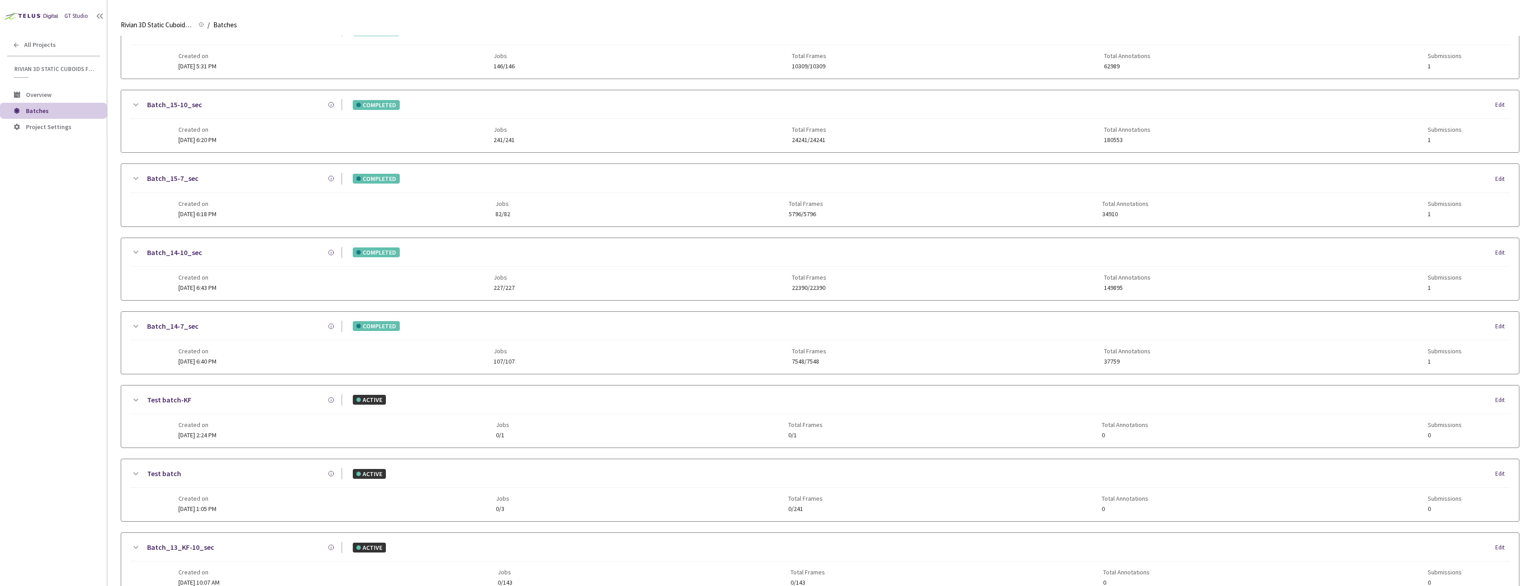
click at [146, 326] on div "Batch_14-7_sec" at bounding box center [241, 326] width 201 height 11
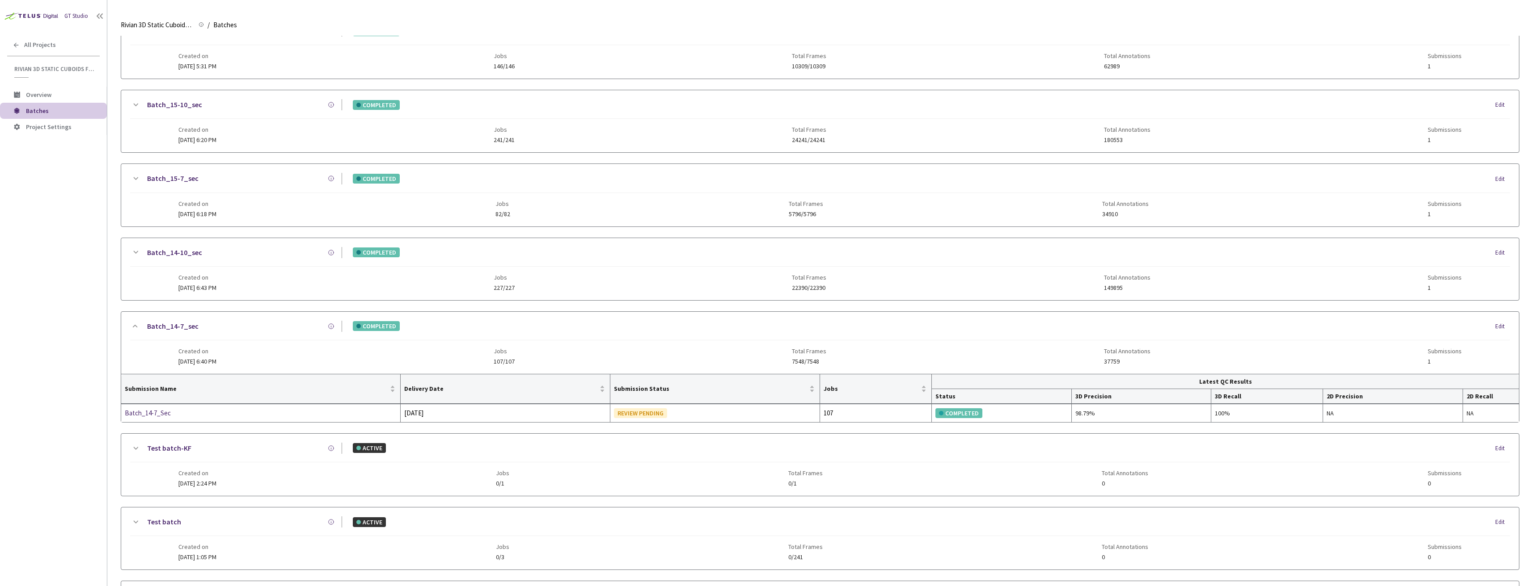
click at [135, 325] on icon at bounding box center [135, 326] width 5 height 3
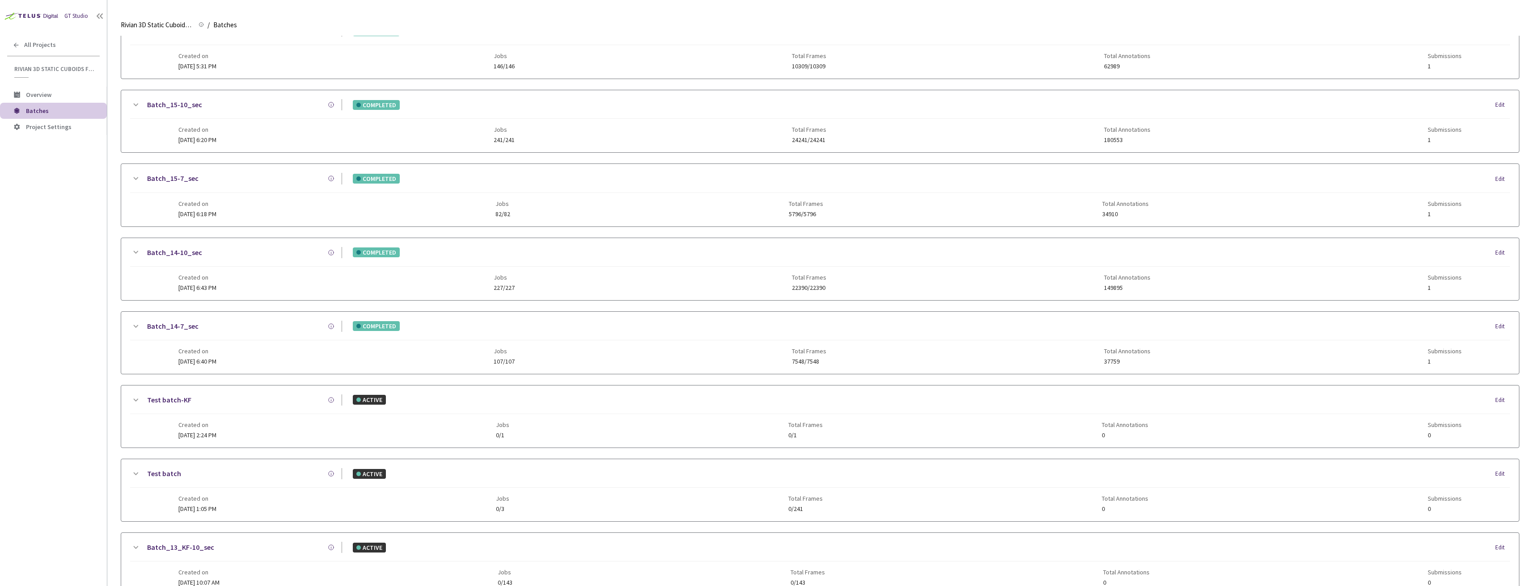
click at [160, 326] on link "Batch_14-7_sec" at bounding box center [172, 326] width 51 height 11
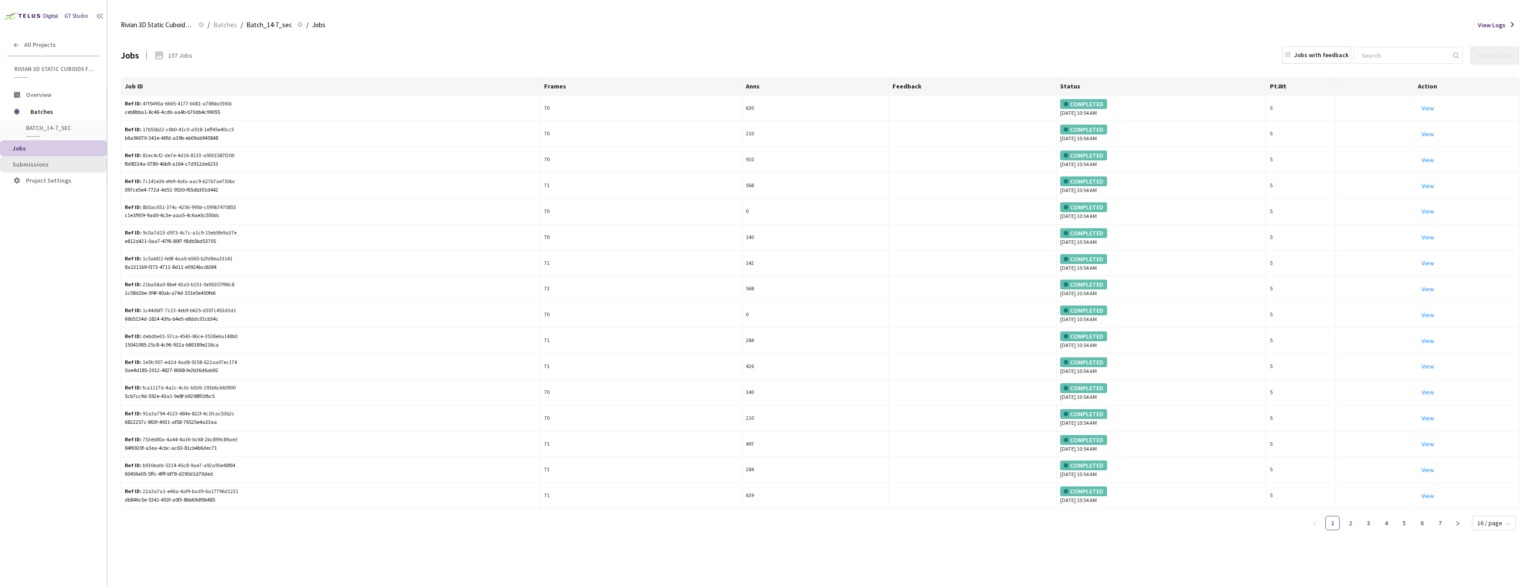
click at [27, 166] on span "Submissions" at bounding box center [31, 164] width 36 height 8
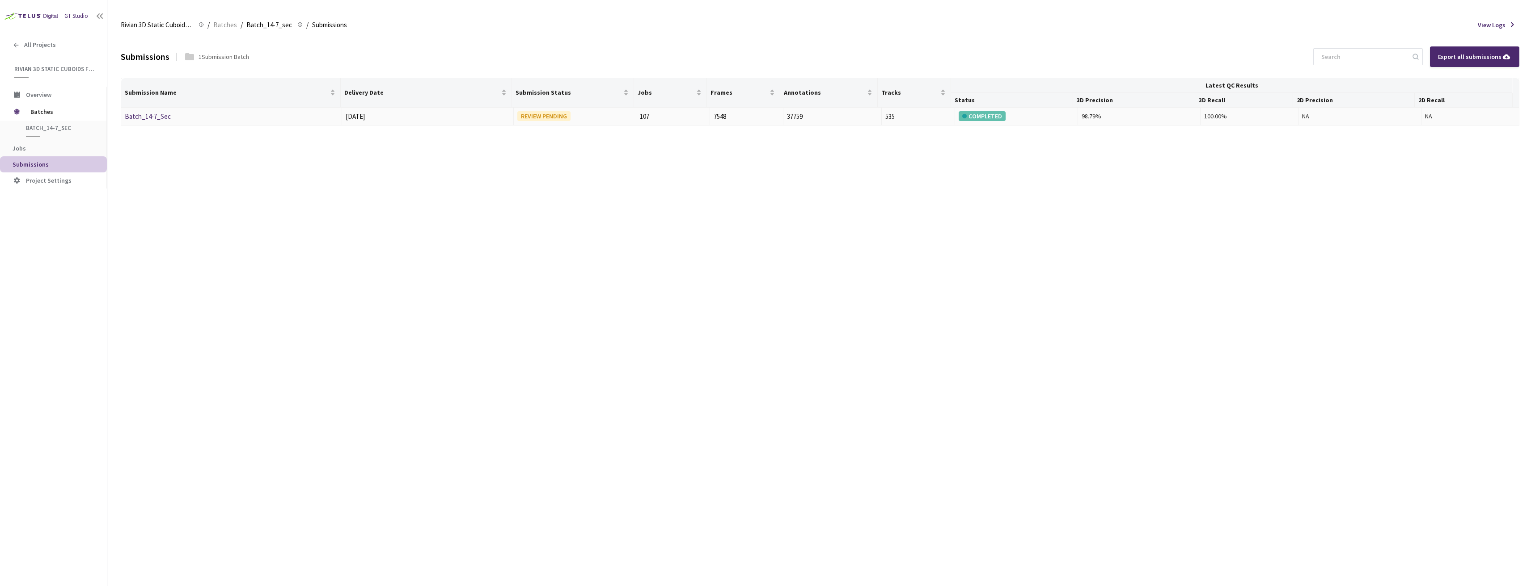
click at [144, 116] on link "Batch_14-7_Sec" at bounding box center [148, 116] width 46 height 8
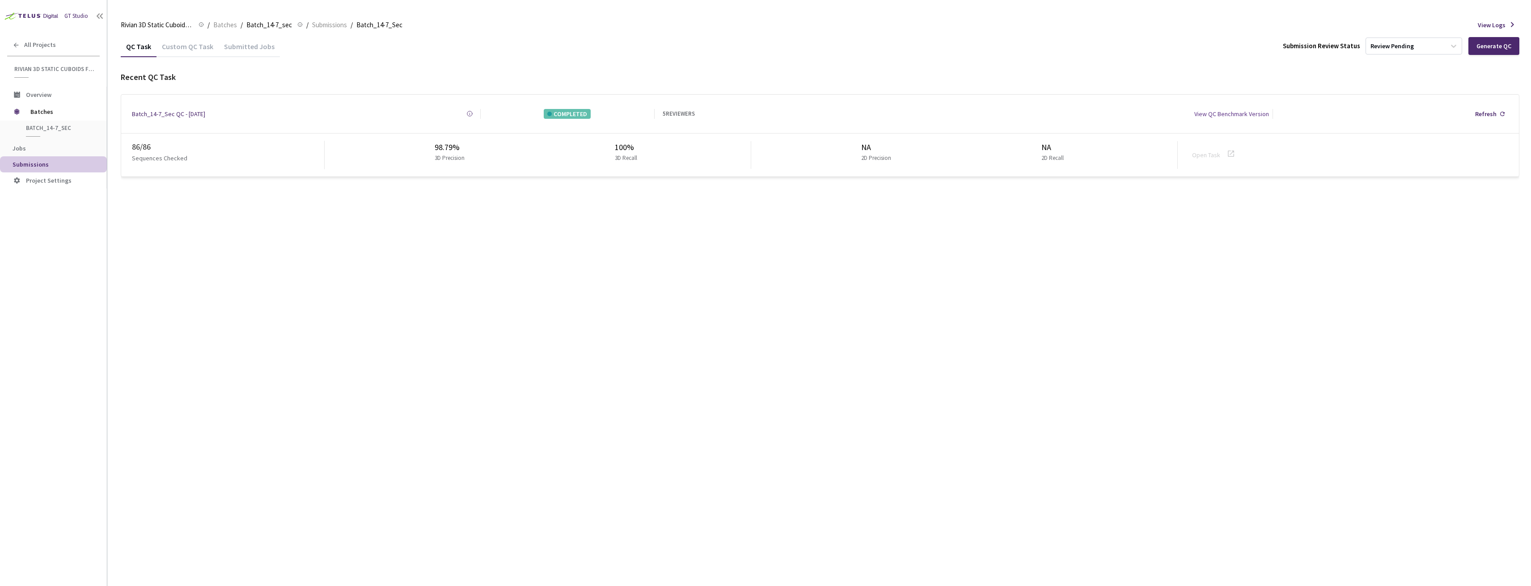
click at [190, 46] on div "Custom QC Task" at bounding box center [187, 49] width 62 height 15
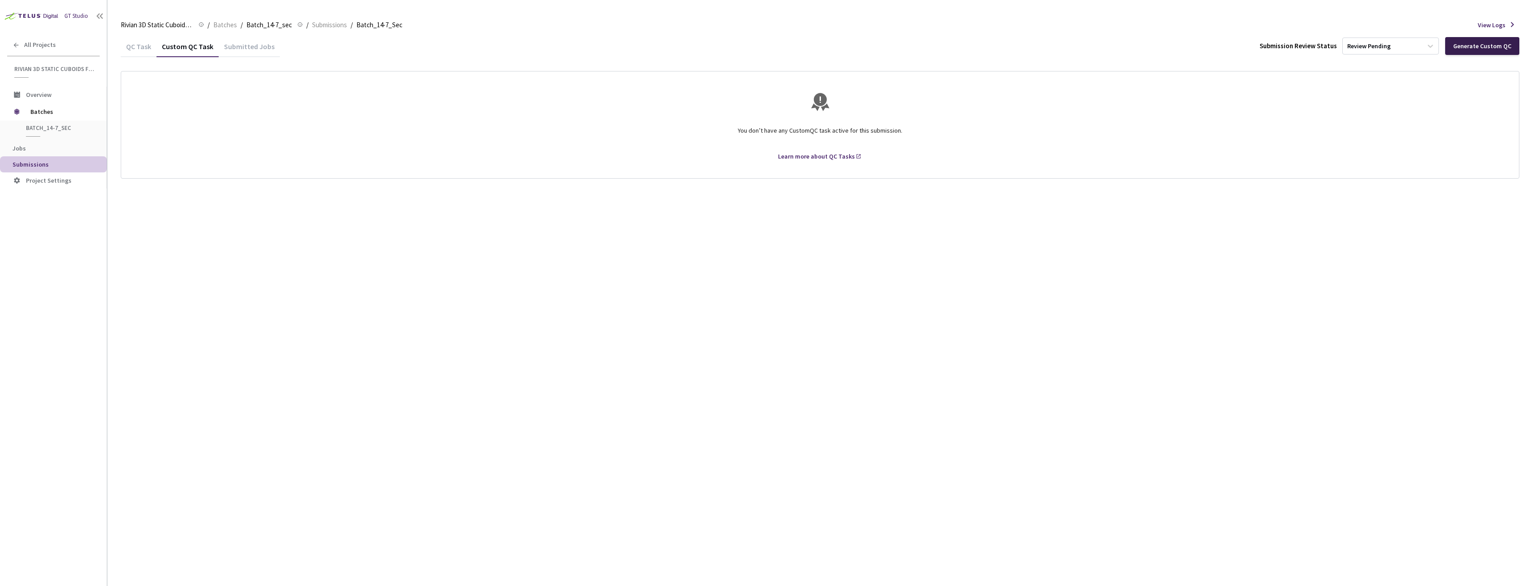
click at [1486, 46] on div "Generate Custom QC" at bounding box center [1482, 45] width 58 height 7
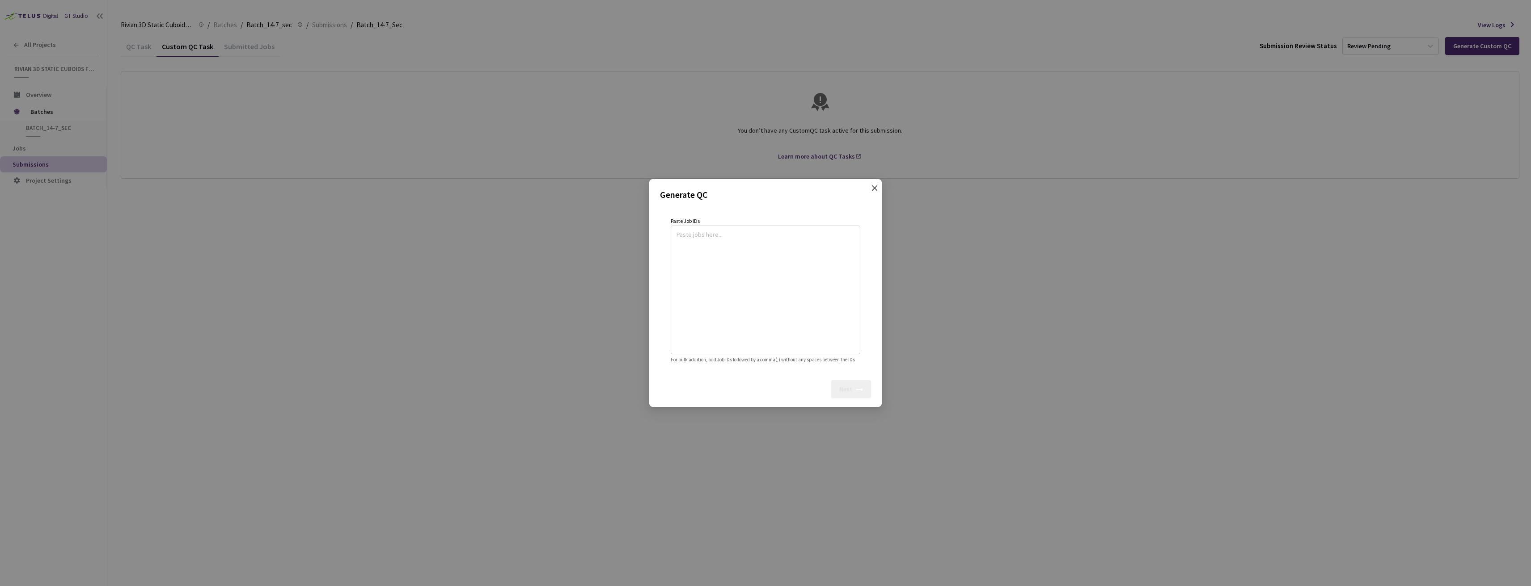
click at [873, 186] on icon "close" at bounding box center [874, 188] width 5 height 5
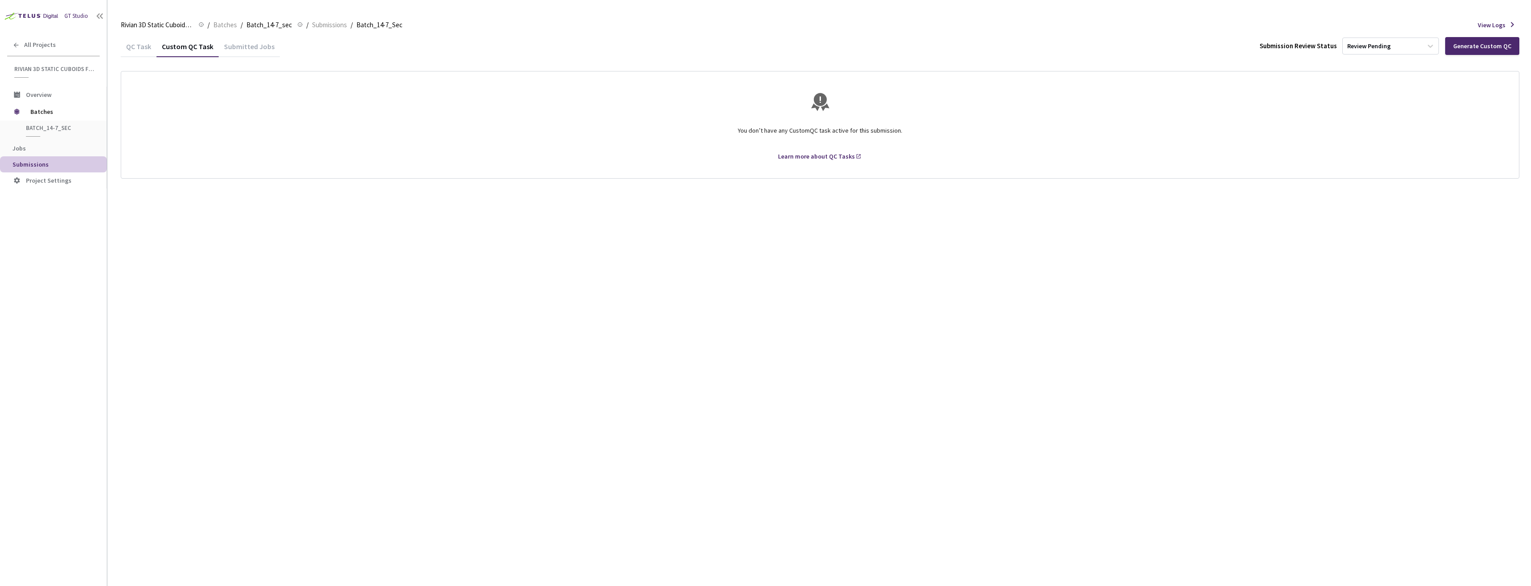
click at [156, 48] on div "Custom QC Task" at bounding box center [187, 49] width 62 height 15
click at [151, 46] on div "QC Task" at bounding box center [139, 49] width 36 height 15
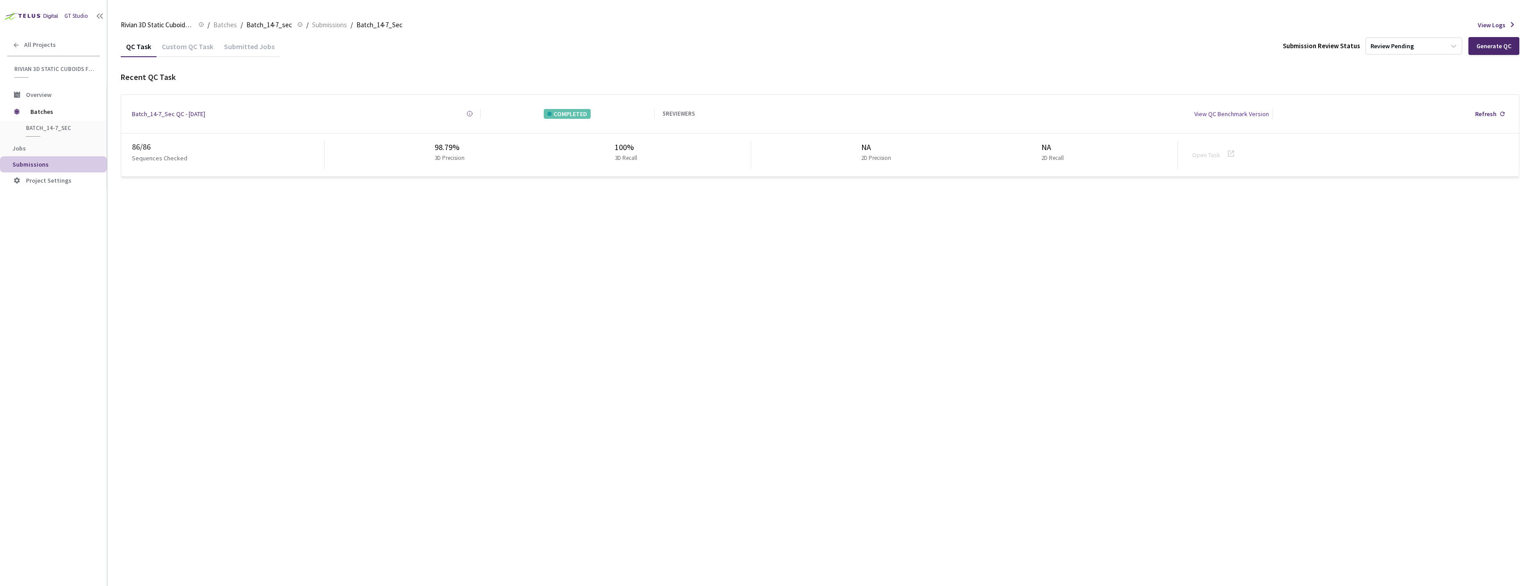
click at [501, 260] on div "QC Task Custom QC Task Submitted Jobs Submission Review Status Review Pending G…" at bounding box center [820, 311] width 1398 height 551
drag, startPoint x: 708, startPoint y: 294, endPoint x: 730, endPoint y: 283, distance: 23.8
click at [712, 292] on div "QC Task Custom QC Task Submitted Jobs Submission Review Status Review Pending G…" at bounding box center [820, 311] width 1398 height 551
click at [1486, 48] on div "Generate QC" at bounding box center [1493, 45] width 35 height 7
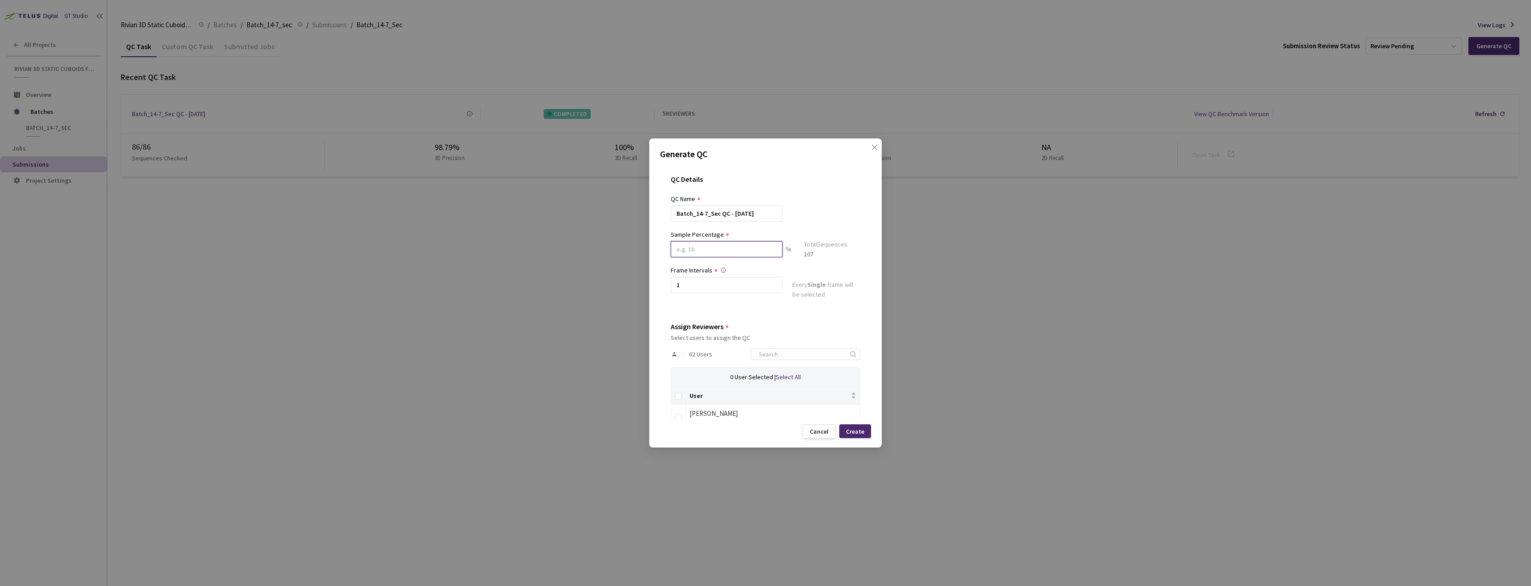
click at [728, 251] on input at bounding box center [727, 249] width 112 height 16
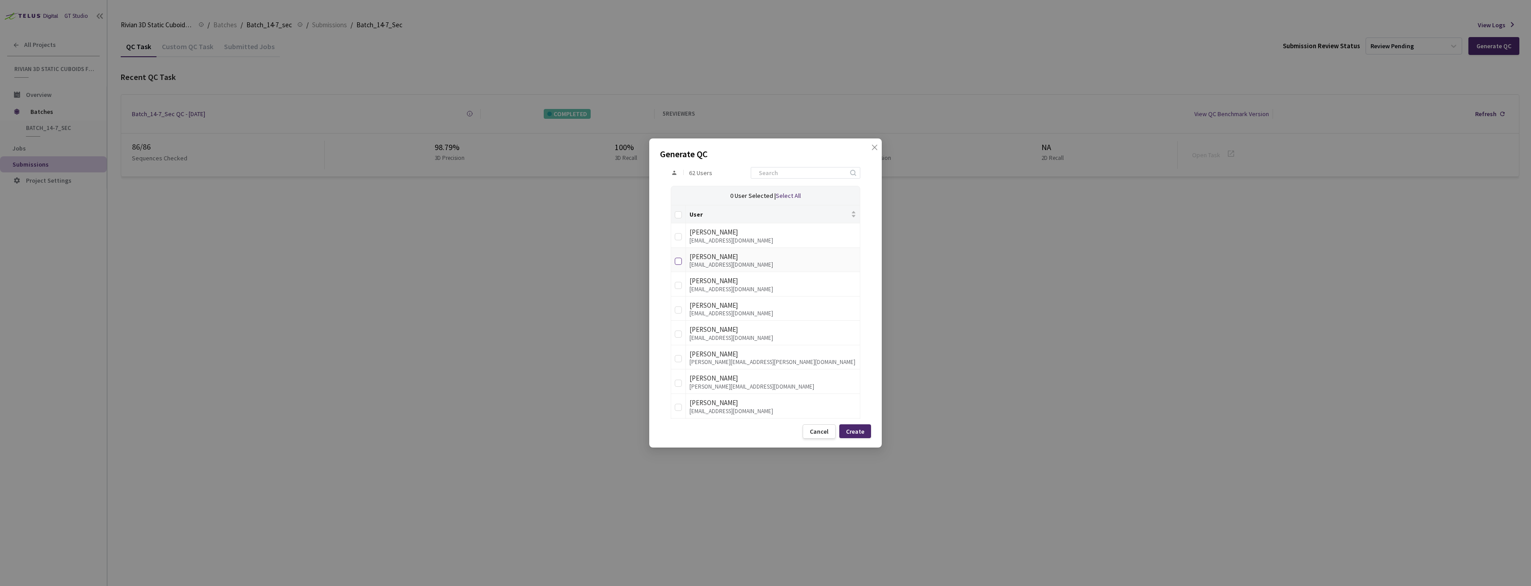
type input "30"
click at [676, 262] on input "checkbox" at bounding box center [678, 261] width 7 height 7
checkbox input "true"
click at [666, 298] on div "QC Details QC Name Batch_14-7_Sec QC - [DATE] Sample Percentage 30 % Sample Siz…" at bounding box center [765, 291] width 211 height 255
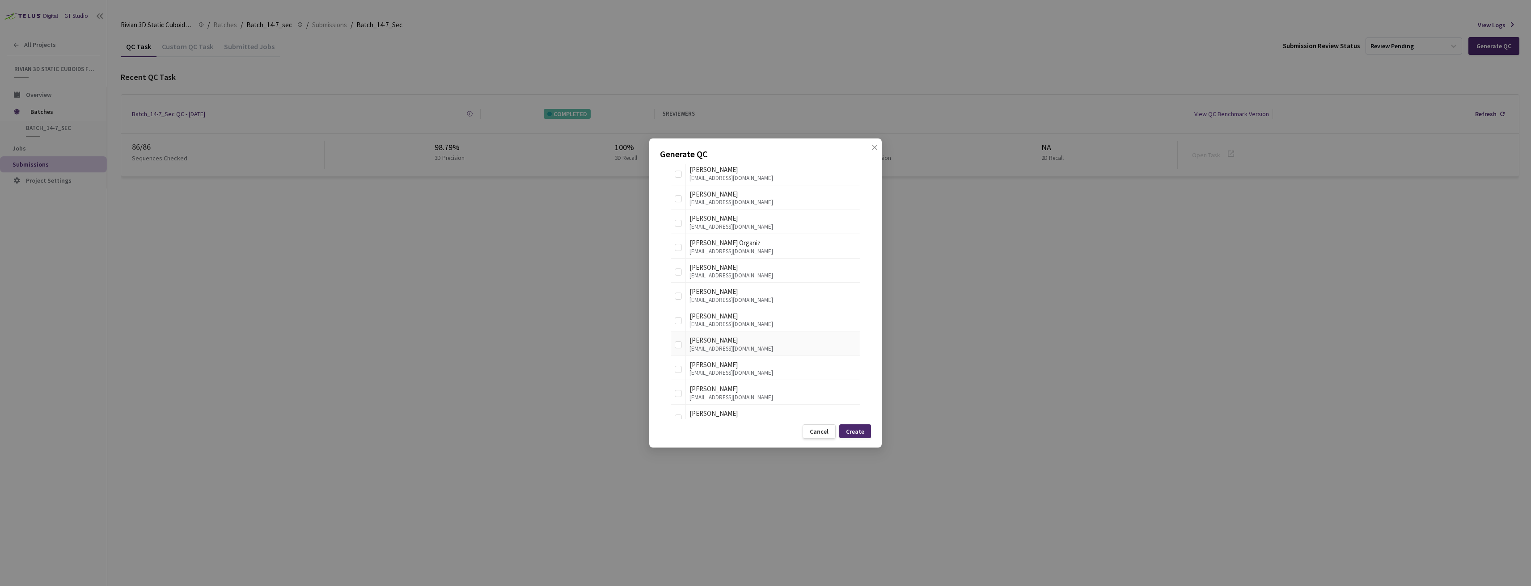
click at [672, 345] on td at bounding box center [678, 344] width 15 height 25
click at [680, 344] on input "checkbox" at bounding box center [678, 345] width 7 height 7
checkbox input "true"
click at [675, 367] on input "checkbox" at bounding box center [678, 369] width 7 height 7
checkbox input "true"
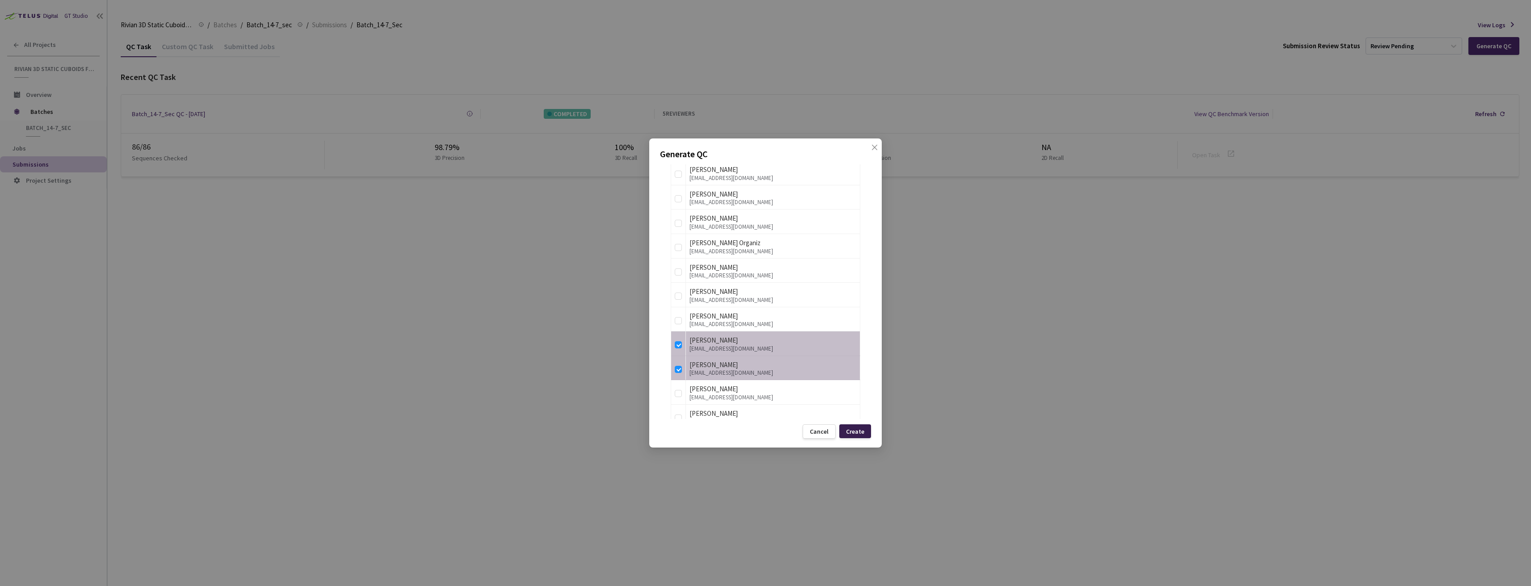
click at [861, 431] on div "Create" at bounding box center [855, 431] width 18 height 7
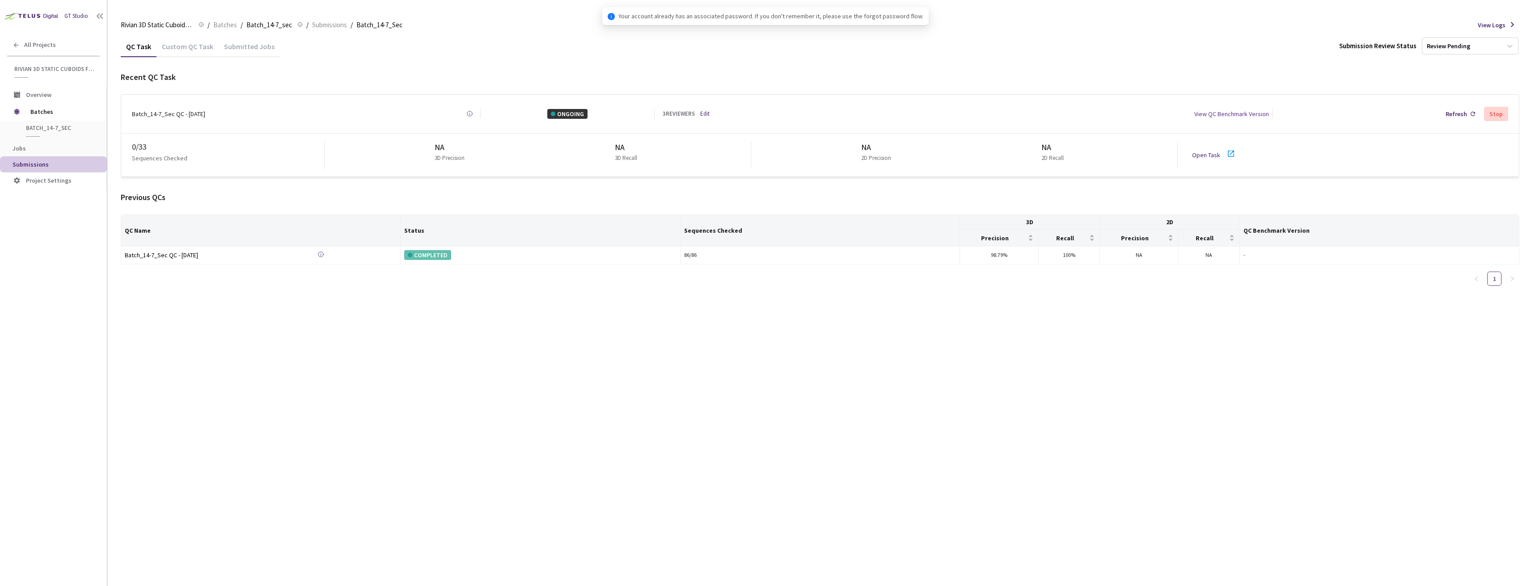
click at [1203, 154] on link "Open Task" at bounding box center [1206, 155] width 28 height 8
